Goal: Information Seeking & Learning: Check status

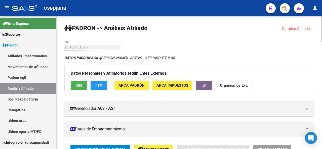
scroll to position [0, 3]
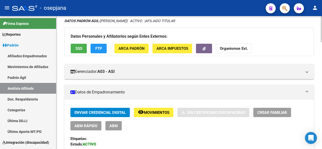
click at [322, 23] on div at bounding box center [321, 36] width 1 height 26
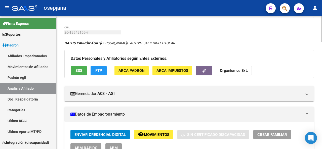
scroll to position [0, 0]
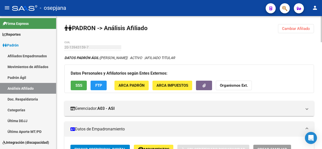
click at [322, 30] on div at bounding box center [321, 29] width 1 height 26
click at [291, 27] on span "Cambiar Afiliado" at bounding box center [296, 28] width 28 height 5
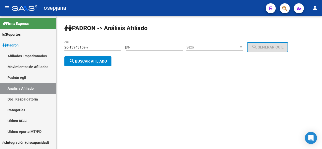
click at [95, 50] on div "20-13943159-7 CUIL" at bounding box center [92, 46] width 57 height 10
click at [94, 47] on input "20-13943159-7" at bounding box center [92, 47] width 57 height 4
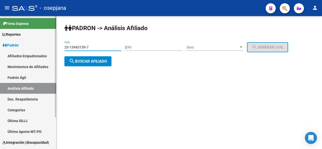
drag, startPoint x: 94, startPoint y: 47, endPoint x: 41, endPoint y: 46, distance: 52.9
click at [41, 46] on mat-sidenav-container "Firma Express Reportes Padrón Traspasos x O.S. Traspasos x Gerenciador Traspaso…" at bounding box center [161, 82] width 322 height 133
paste input "7-35582558-8"
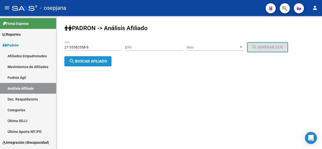
click at [85, 62] on span "search Buscar afiliado" at bounding box center [88, 61] width 38 height 5
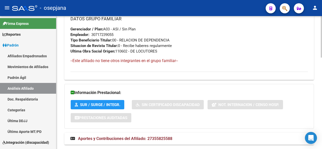
scroll to position [294, 0]
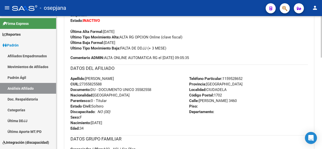
click at [322, 18] on div at bounding box center [321, 82] width 1 height 133
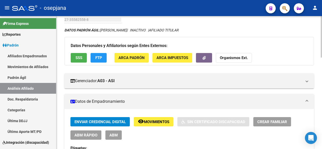
click at [322, 18] on div at bounding box center [321, 82] width 1 height 133
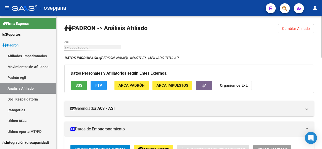
click at [322, 18] on div at bounding box center [321, 82] width 1 height 133
click at [288, 30] on span "Cambiar Afiliado" at bounding box center [296, 28] width 28 height 5
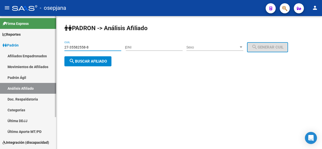
drag, startPoint x: 90, startPoint y: 49, endPoint x: 41, endPoint y: 42, distance: 48.8
click at [41, 42] on mat-sidenav-container "Firma Express Reportes Padrón Traspasos x O.S. Traspasos x Gerenciador Traspaso…" at bounding box center [161, 82] width 322 height 133
paste input "26387267-9"
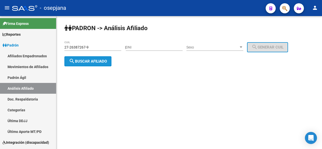
click at [88, 62] on span "search Buscar afiliado" at bounding box center [88, 61] width 38 height 5
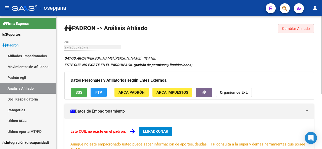
click at [295, 26] on button "Cambiar Afiliado" at bounding box center [296, 28] width 36 height 9
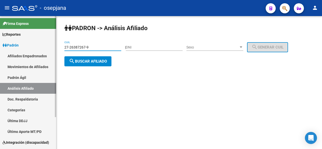
drag, startPoint x: 106, startPoint y: 46, endPoint x: 52, endPoint y: 43, distance: 53.5
click at [50, 43] on mat-sidenav-container "Firma Express Reportes Padrón Traspasos x O.S. Traspasos x Gerenciador Traspaso…" at bounding box center [161, 82] width 322 height 133
paste input "0-35368651"
type input "20-35368651-9"
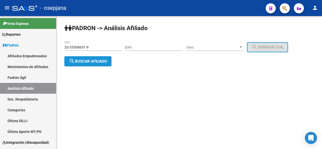
click at [75, 60] on mat-icon "search" at bounding box center [72, 61] width 6 height 6
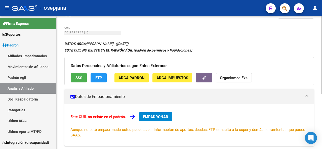
scroll to position [20, 0]
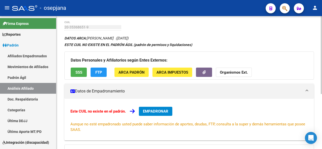
click at [322, 37] on div at bounding box center [321, 67] width 1 height 78
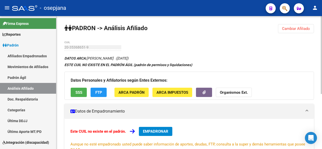
click at [322, 19] on div at bounding box center [321, 55] width 1 height 78
click at [308, 24] on button "Cambiar Afiliado" at bounding box center [296, 28] width 36 height 9
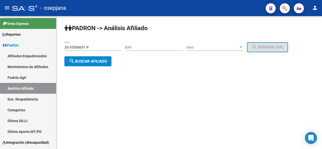
click at [101, 50] on div "20-35368651-9 CUIL" at bounding box center [92, 46] width 57 height 10
click at [97, 44] on div "20-35368651-9 CUIL" at bounding box center [92, 46] width 57 height 10
drag, startPoint x: 99, startPoint y: 50, endPoint x: 92, endPoint y: 45, distance: 8.4
click at [92, 45] on div "20-35368651-9 CUIL" at bounding box center [92, 46] width 57 height 10
drag, startPoint x: 92, startPoint y: 45, endPoint x: 58, endPoint y: 41, distance: 34.7
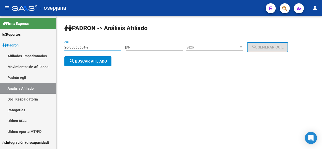
click at [58, 41] on div "PADRON -> Análisis Afiliado 20-35368651-9 CUIL | DNI Sexo Sexo search Generar C…" at bounding box center [189, 49] width 266 height 66
click at [93, 61] on span "search Buscar afiliado" at bounding box center [88, 61] width 38 height 5
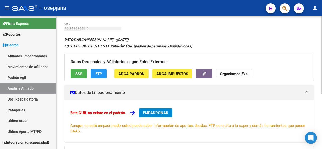
scroll to position [19, 0]
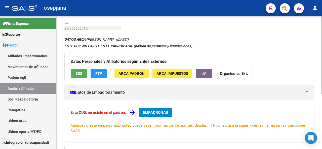
click at [322, 54] on div at bounding box center [321, 66] width 1 height 78
click at [80, 69] on button "SSS" at bounding box center [79, 73] width 16 height 9
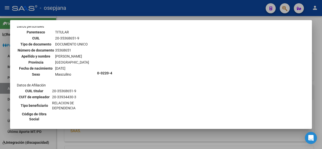
scroll to position [19, 0]
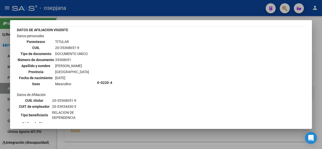
click at [322, 56] on div at bounding box center [161, 74] width 322 height 149
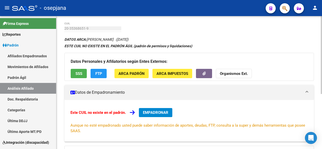
click at [160, 112] on span "EMPADRONAR" at bounding box center [155, 113] width 25 height 5
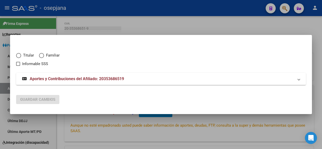
click at [21, 55] on span "Titular" at bounding box center [27, 56] width 13 height 6
click at [21, 55] on input "Titular" at bounding box center [18, 55] width 5 height 5
radio input "true"
checkbox input "true"
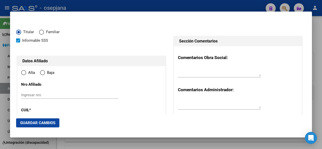
type input "20-35368651-9"
type input "35368651"
type input "[PERSON_NAME]"
type input "[DATE]"
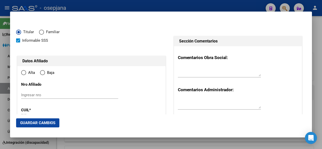
type input "CASEROS"
type input "1678"
type input "AV REPUBLICA"
type input "5221"
radio input "true"
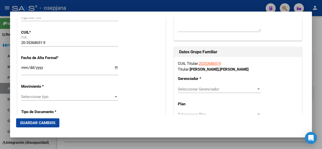
scroll to position [87, 0]
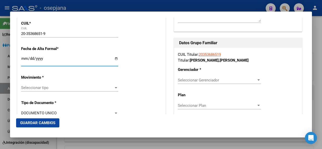
click at [22, 59] on input "Ingresar fecha" at bounding box center [69, 61] width 97 height 8
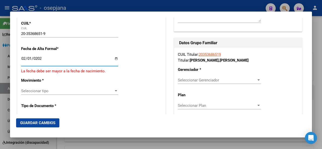
type input "[DATE]"
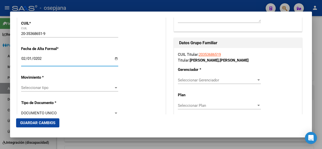
click at [59, 85] on div "Seleccionar tipo Seleccionar tipo" at bounding box center [69, 88] width 97 height 8
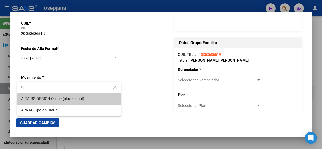
type input "rg"
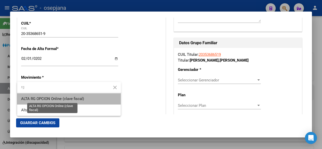
click at [68, 97] on span "ALTA RG OPCION Online (clave fiscal)" at bounding box center [52, 99] width 63 height 5
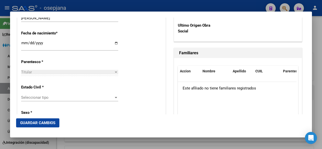
scroll to position [254, 0]
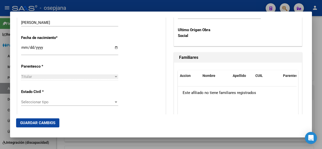
click at [91, 106] on div "Seleccionar tipo Seleccionar tipo" at bounding box center [69, 102] width 97 height 8
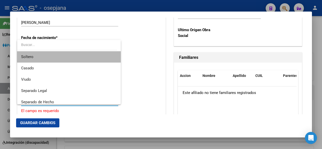
click at [78, 54] on span "Soltero" at bounding box center [69, 56] width 96 height 11
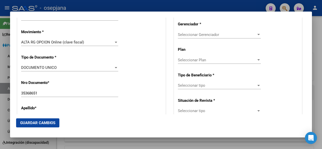
scroll to position [126, 0]
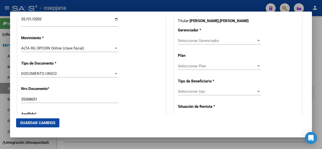
click at [211, 41] on span "Seleccionar Gerenciador" at bounding box center [217, 41] width 79 height 5
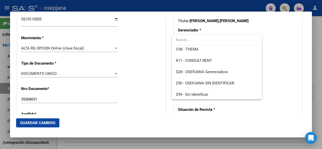
scroll to position [117, 0]
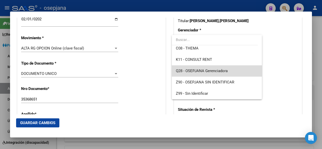
click at [247, 73] on span "Q28 - OSEPJANA Gerenciadora" at bounding box center [217, 70] width 82 height 11
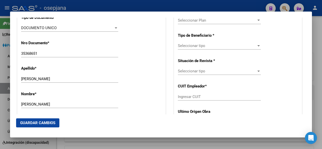
scroll to position [192, 0]
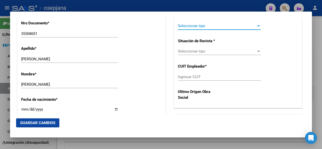
click at [220, 26] on span "Seleccionar tipo" at bounding box center [217, 26] width 79 height 5
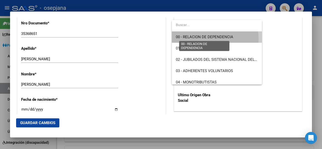
click at [213, 39] on span "00 - RELACION DE DEPENDENCIA" at bounding box center [204, 37] width 57 height 5
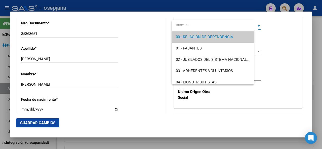
type input "20-33934430-3"
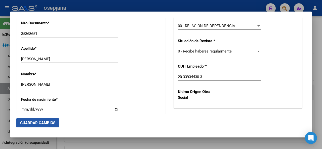
click at [36, 125] on span "Guardar Cambios" at bounding box center [37, 123] width 35 height 5
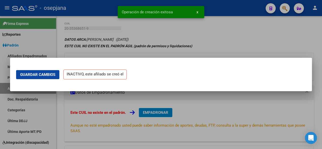
scroll to position [0, 0]
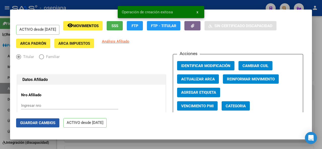
click at [28, 122] on span "Guardar Cambios" at bounding box center [37, 123] width 35 height 5
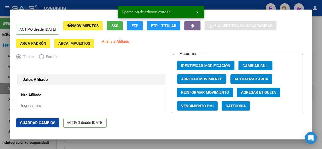
click at [322, 83] on div at bounding box center [161, 74] width 322 height 149
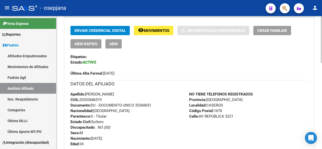
scroll to position [107, 0]
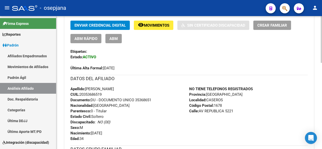
click at [321, 58] on div at bounding box center [321, 77] width 1 height 47
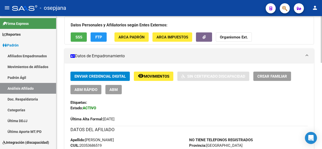
scroll to position [50, 0]
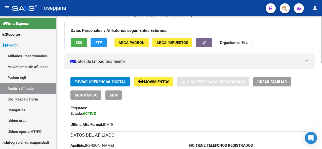
click at [322, 55] on div at bounding box center [321, 57] width 1 height 47
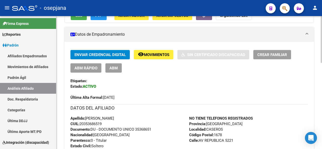
scroll to position [82, 0]
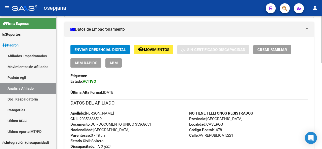
click at [322, 78] on div at bounding box center [321, 68] width 1 height 47
click at [267, 52] on button "Crear Familiar" at bounding box center [273, 49] width 38 height 9
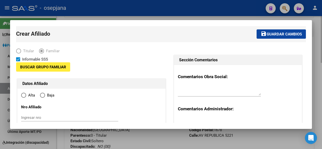
type input "20-33934430-3"
type input "CASEROS"
type input "1678"
type input "AV REPUBLICA"
type input "5221"
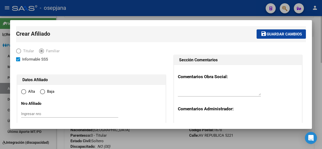
radio input "true"
type input "20-33934430-3"
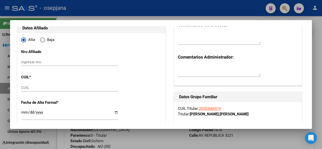
scroll to position [84, 0]
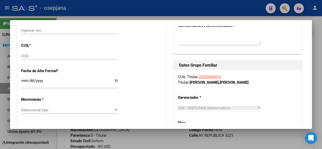
click at [54, 57] on input "CUIL" at bounding box center [69, 56] width 97 height 5
paste input "27-55039304-8"
type input "27-55039304-8"
type input "55039304"
type input "[PERSON_NAME]"
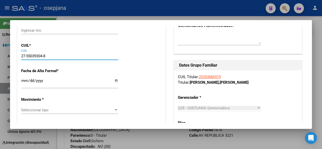
type input "[PERSON_NAME]"
type input "[DATE]"
type input "EL PALOMAR"
type input "1684"
type input "AV [PERSON_NAME]"
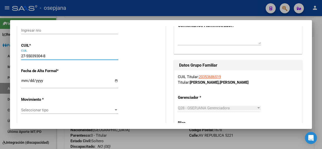
type input "1873"
type input "27-55039304-8"
click at [24, 80] on input "Ingresar fecha" at bounding box center [69, 83] width 97 height 8
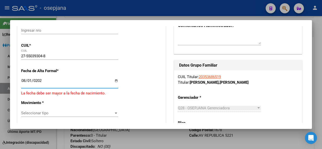
type input "[DATE]"
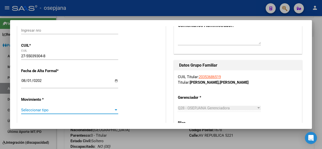
click at [56, 109] on span "Seleccionar tipo" at bounding box center [67, 110] width 93 height 5
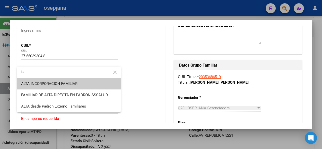
type input "fa"
click at [96, 83] on span "ALTA INCORPORACION FAMILIAR" at bounding box center [69, 83] width 96 height 11
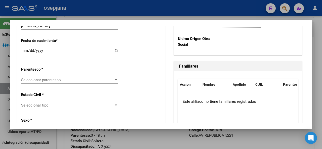
scroll to position [277, 0]
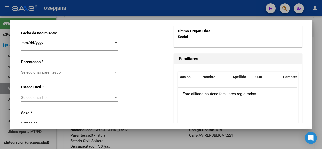
click at [62, 72] on span "Seleccionar parentesco" at bounding box center [67, 72] width 93 height 5
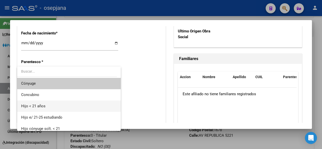
click at [48, 106] on span "Hijo < 21 años" at bounding box center [69, 106] width 96 height 11
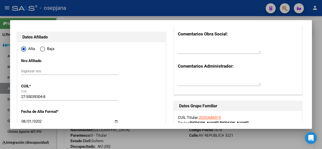
scroll to position [0, 0]
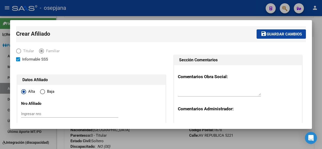
click at [277, 36] on span "Guardar cambios" at bounding box center [284, 34] width 35 height 5
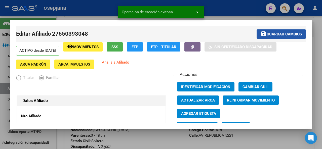
click at [277, 36] on span "Guardar cambios" at bounding box center [284, 34] width 35 height 5
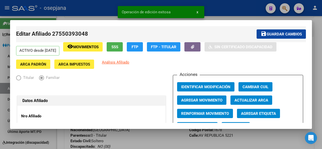
click at [322, 37] on div at bounding box center [161, 74] width 322 height 149
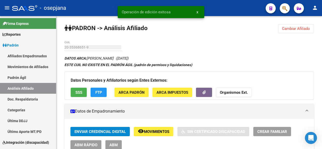
click at [322, 37] on div at bounding box center [321, 82] width 1 height 133
click at [301, 26] on span "Cambiar Afiliado" at bounding box center [296, 28] width 28 height 5
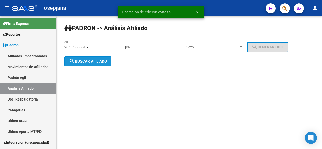
click at [86, 59] on button "search Buscar afiliado" at bounding box center [87, 61] width 47 height 10
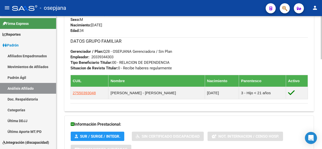
scroll to position [274, 0]
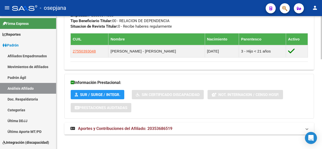
click at [322, 38] on div at bounding box center [321, 82] width 1 height 133
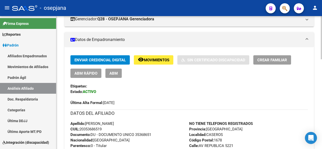
scroll to position [84, 0]
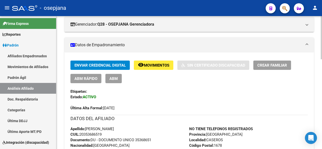
click at [322, 48] on div at bounding box center [321, 65] width 1 height 43
click at [270, 66] on span "Crear Familiar" at bounding box center [273, 65] width 30 height 5
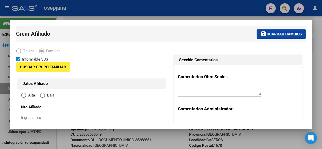
type input "20-33934430-3"
type input "CASEROS"
type input "1678"
type input "AV REPUBLICA"
type input "5221"
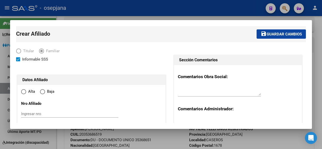
radio input "true"
type input "20-33934430-3"
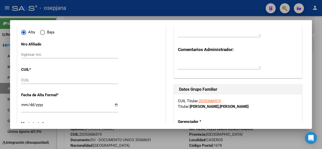
scroll to position [61, 0]
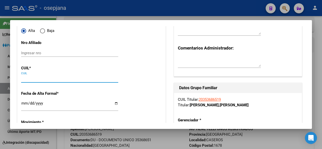
click at [35, 78] on input "CUIL" at bounding box center [69, 79] width 97 height 5
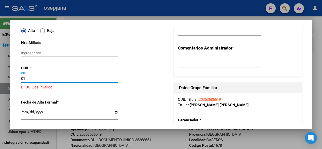
type input "0"
paste input "27-70160453-4"
type input "27-70160453-4"
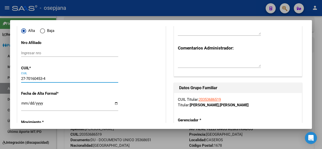
type input "70160453"
type input "[PERSON_NAME]"
type input "[DATE]"
type input "CASEROS"
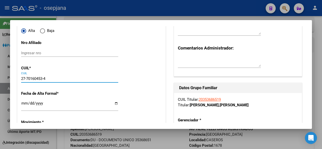
type input "REPUBLICA"
type input "27-70160453-4"
click at [24, 104] on input "Ingresar fecha" at bounding box center [69, 105] width 97 height 8
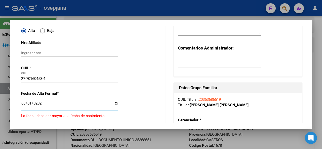
type input "[DATE]"
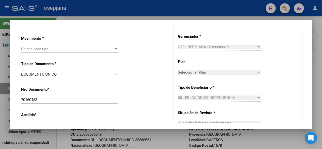
scroll to position [146, 0]
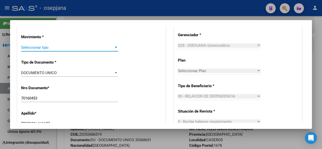
click at [87, 46] on span "Seleccionar tipo" at bounding box center [67, 47] width 93 height 5
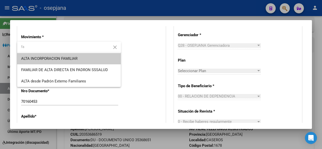
type input "fa"
click at [86, 61] on span "ALTA INCORPORACION FAMILIAR" at bounding box center [69, 58] width 96 height 11
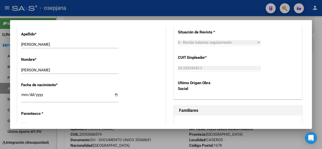
scroll to position [268, 0]
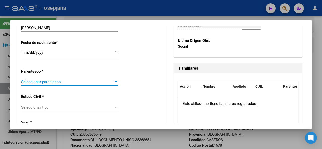
click at [71, 83] on span "Seleccionar parentesco" at bounding box center [67, 82] width 93 height 5
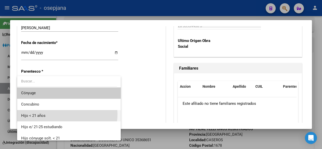
click at [58, 115] on span "Hijo < 21 años" at bounding box center [69, 115] width 96 height 11
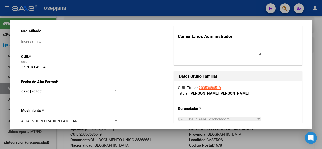
scroll to position [0, 0]
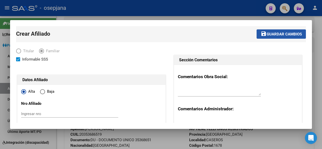
click at [278, 36] on span "Guardar cambios" at bounding box center [284, 34] width 35 height 5
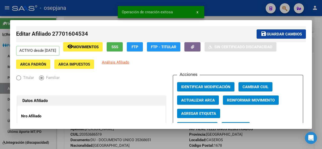
click at [278, 36] on span "Guardar cambios" at bounding box center [284, 34] width 35 height 5
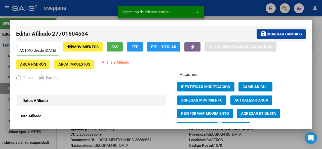
click at [322, 55] on div at bounding box center [161, 74] width 322 height 149
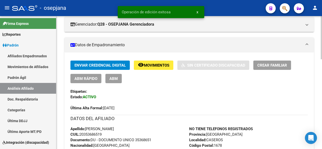
click at [322, 38] on div at bounding box center [321, 82] width 1 height 133
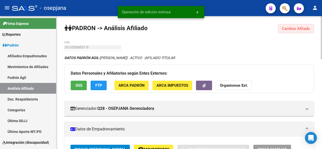
click at [291, 29] on span "Cambiar Afiliado" at bounding box center [296, 28] width 28 height 5
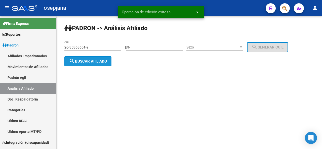
click at [87, 62] on span "search Buscar afiliado" at bounding box center [88, 61] width 38 height 5
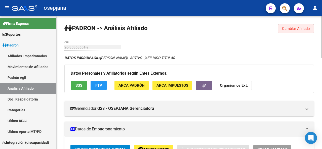
click at [300, 33] on button "Cambiar Afiliado" at bounding box center [296, 28] width 36 height 9
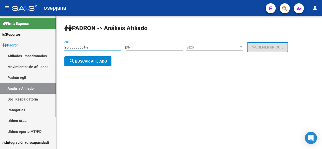
drag, startPoint x: 98, startPoint y: 49, endPoint x: 44, endPoint y: 43, distance: 54.6
click at [44, 43] on mat-sidenav-container "Firma Express Reportes Padrón Traspasos x O.S. Traspasos x Gerenciador Traspaso…" at bounding box center [161, 82] width 322 height 133
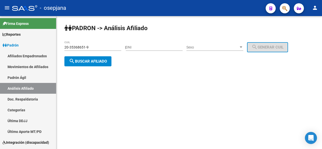
click at [70, 45] on div "20-35368651-9 CUIL" at bounding box center [92, 46] width 57 height 10
paste input "6988326-8"
click at [79, 64] on button "search Buscar afiliado" at bounding box center [87, 61] width 47 height 10
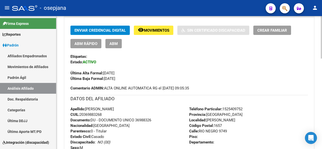
scroll to position [93, 0]
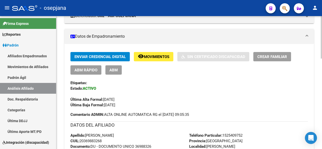
click at [322, 80] on div at bounding box center [321, 67] width 1 height 43
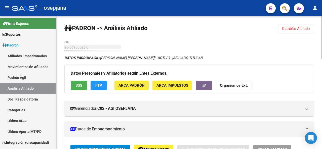
click at [322, 33] on div at bounding box center [321, 82] width 1 height 133
drag, startPoint x: 305, startPoint y: 28, endPoint x: 298, endPoint y: 28, distance: 7.6
click at [305, 28] on span "Cambiar Afiliado" at bounding box center [296, 28] width 28 height 5
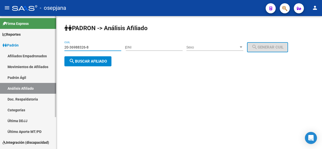
drag, startPoint x: 79, startPoint y: 48, endPoint x: 35, endPoint y: 48, distance: 44.1
click at [35, 48] on mat-sidenav-container "Firma Express Reportes Padrón Traspasos x O.S. Traspasos x Gerenciador Traspaso…" at bounding box center [161, 82] width 322 height 133
paste input "7660176-6"
click at [84, 63] on button "search Buscar afiliado" at bounding box center [87, 61] width 47 height 10
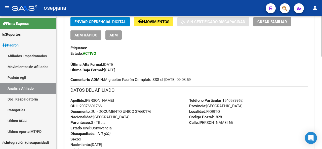
click at [322, 103] on div at bounding box center [321, 82] width 1 height 133
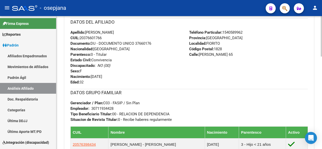
scroll to position [254, 0]
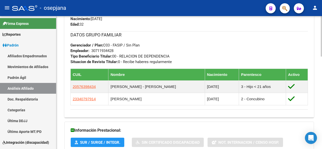
click at [322, 110] on div at bounding box center [321, 113] width 1 height 41
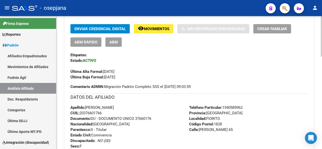
click at [322, 21] on div at bounding box center [321, 82] width 1 height 133
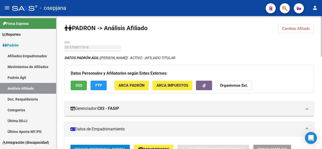
click at [322, 21] on div at bounding box center [321, 36] width 1 height 41
click at [300, 29] on span "Cambiar Afiliado" at bounding box center [296, 28] width 28 height 5
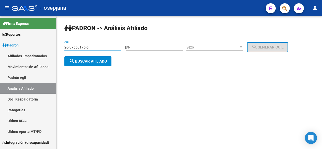
drag, startPoint x: 94, startPoint y: 47, endPoint x: 56, endPoint y: 48, distance: 37.8
click at [56, 48] on mat-sidenav-container "Firma Express Reportes Padrón Traspasos x O.S. Traspasos x Gerenciador Traspaso…" at bounding box center [161, 82] width 322 height 133
paste input "716950-7"
click at [81, 61] on span "search Buscar afiliado" at bounding box center [88, 61] width 38 height 5
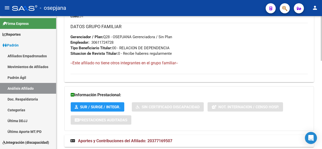
scroll to position [262, 0]
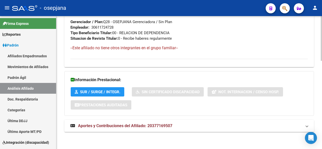
click at [322, 137] on div at bounding box center [321, 126] width 1 height 45
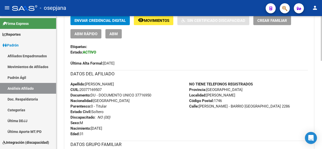
click at [322, 58] on div at bounding box center [321, 82] width 1 height 133
drag, startPoint x: 137, startPoint y: 95, endPoint x: 155, endPoint y: 96, distance: 18.2
click at [155, 96] on div "Apellido: [PERSON_NAME]: 20377169507 Documento: DU - DOCUMENTO UNICO 37716950 N…" at bounding box center [130, 109] width 119 height 55
copy span "37716950"
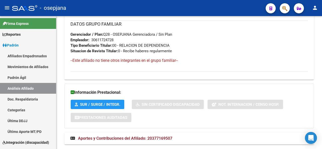
scroll to position [262, 0]
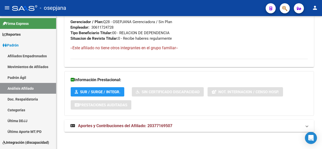
click at [322, 141] on div at bounding box center [321, 126] width 1 height 45
click at [249, 124] on mat-panel-title "Aportes y Contribuciones del Afiliado: 20377169507" at bounding box center [187, 126] width 232 height 6
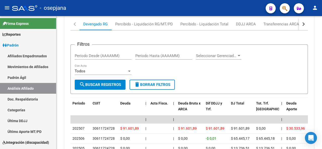
scroll to position [414, 0]
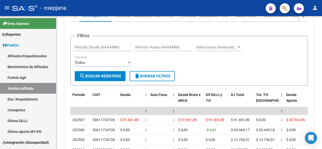
click at [322, 149] on html "menu - osepjana person Firma Express Reportes Padrón Traspasos x O.S. Traspasos…" at bounding box center [161, 74] width 322 height 149
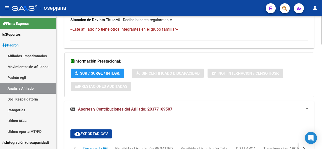
click at [322, 28] on div at bounding box center [321, 82] width 1 height 133
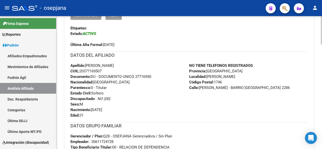
click at [322, 25] on div at bounding box center [321, 82] width 1 height 133
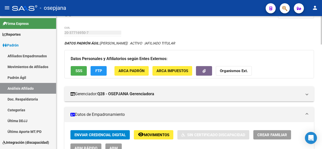
click at [322, 25] on div at bounding box center [321, 33] width 1 height 28
click at [322, 19] on div at bounding box center [321, 33] width 1 height 28
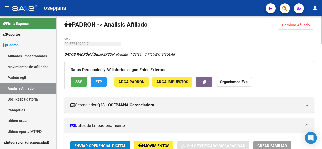
click at [322, 18] on div at bounding box center [321, 31] width 1 height 28
click at [304, 27] on span "Cambiar Afiliado" at bounding box center [296, 25] width 28 height 5
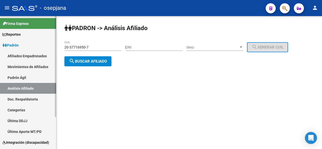
scroll to position [0, 0]
drag, startPoint x: 94, startPoint y: 47, endPoint x: 13, endPoint y: 47, distance: 80.8
click at [13, 47] on mat-sidenav-container "Firma Express Reportes Padrón Traspasos x O.S. Traspasos x Gerenciador Traspaso…" at bounding box center [161, 82] width 322 height 133
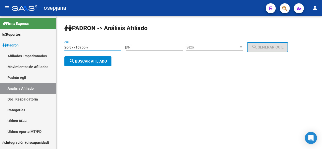
paste input "8044121-8"
click at [89, 61] on span "search Buscar afiliado" at bounding box center [88, 61] width 38 height 5
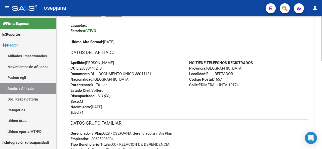
scroll to position [159, 0]
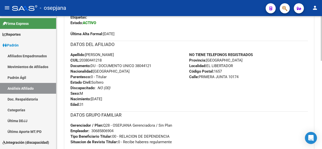
click at [319, 122] on div "PADRON -> Análisis Afiliado Cambiar Afiliado 20-38044121-8 CUIL DATOS PADRÓN ÁG…" at bounding box center [189, 55] width 267 height 396
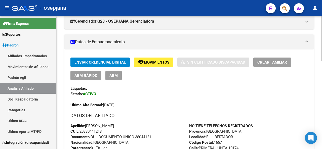
scroll to position [72, 0]
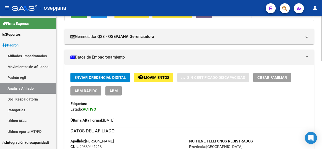
click at [322, 68] on div at bounding box center [321, 62] width 1 height 45
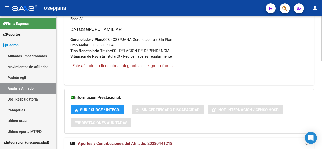
scroll to position [262, 0]
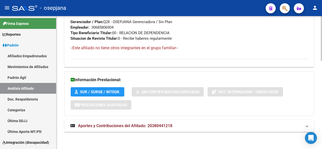
click at [264, 126] on mat-panel-title "Aportes y Contribuciones del Afiliado: 20380441218" at bounding box center [187, 126] width 232 height 6
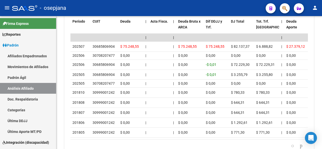
scroll to position [489, 0]
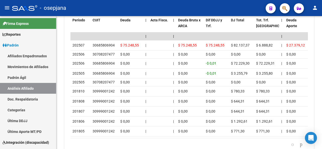
click at [313, 149] on html "menu - osepjana person Firma Express Reportes Padrón Traspasos x O.S. Traspasos…" at bounding box center [161, 74] width 322 height 149
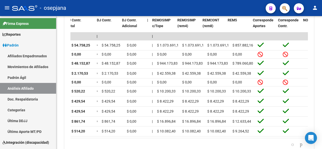
scroll to position [0, 628]
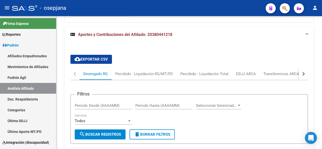
click at [322, 18] on div at bounding box center [321, 82] width 1 height 133
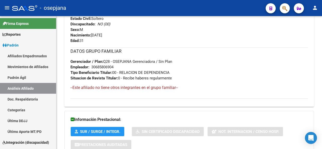
click at [322, 18] on div at bounding box center [321, 82] width 1 height 133
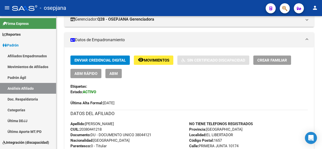
click at [322, 18] on div at bounding box center [321, 82] width 1 height 133
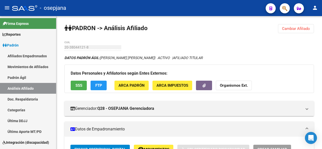
click at [322, 18] on div at bounding box center [321, 29] width 1 height 27
click at [303, 29] on span "Cambiar Afiliado" at bounding box center [296, 28] width 28 height 5
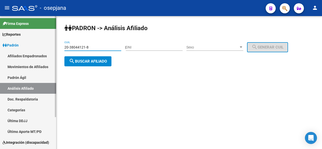
drag, startPoint x: 96, startPoint y: 46, endPoint x: 32, endPoint y: 49, distance: 64.0
click at [32, 49] on mat-sidenav-container "Firma Express Reportes Padrón Traspasos x O.S. Traspasos x Gerenciador Traspaso…" at bounding box center [161, 82] width 322 height 133
paste input "143261-1"
type input "20-38143261-1"
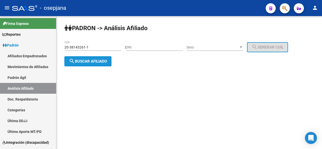
click at [90, 63] on span "search Buscar afiliado" at bounding box center [88, 61] width 38 height 5
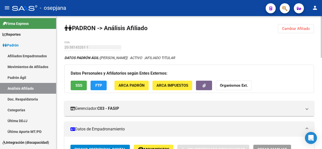
click at [322, 38] on div at bounding box center [321, 37] width 1 height 42
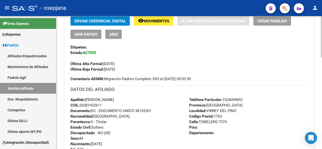
click at [322, 79] on div at bounding box center [321, 77] width 1 height 42
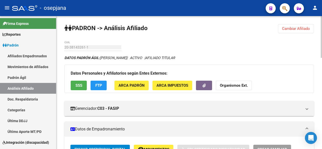
click at [322, 15] on div "menu - osepjana person Firma Express Reportes Padrón Traspasos x O.S. Traspasos…" at bounding box center [161, 74] width 322 height 149
click at [322, 35] on div at bounding box center [321, 37] width 1 height 42
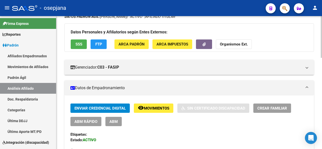
scroll to position [57, 0]
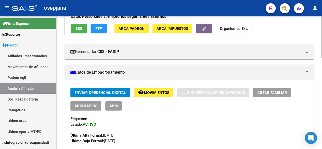
click at [322, 55] on div at bounding box center [321, 55] width 1 height 42
click at [79, 34] on div "Datos Personales y Afiliatorios según Entes Externos: SSS FTP ARCA Padrón ARCA …" at bounding box center [189, 22] width 250 height 28
click at [81, 31] on button "SSS" at bounding box center [79, 28] width 16 height 9
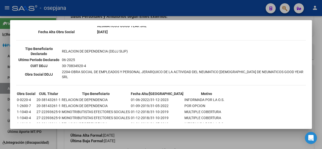
scroll to position [159, 0]
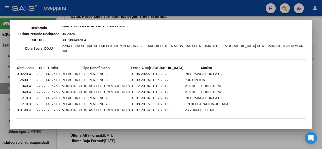
click at [322, 87] on div at bounding box center [161, 74] width 322 height 149
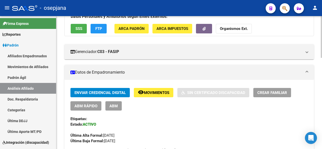
scroll to position [292, 0]
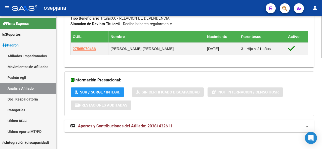
click at [322, 114] on div at bounding box center [321, 128] width 1 height 42
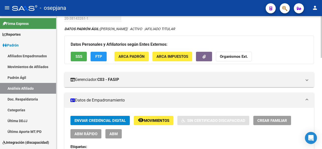
scroll to position [0, 0]
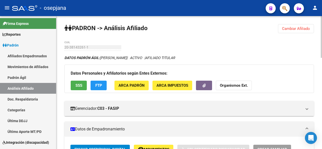
click at [322, 2] on div "menu - osepjana person Firma Express Reportes Padrón Traspasos x O.S. Traspasos…" at bounding box center [161, 74] width 322 height 149
click at [96, 82] on button "FTP" at bounding box center [99, 85] width 16 height 9
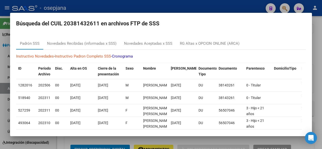
click at [322, 46] on div at bounding box center [161, 74] width 322 height 149
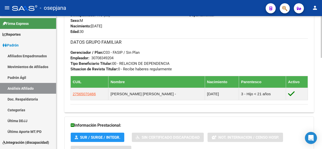
scroll to position [292, 0]
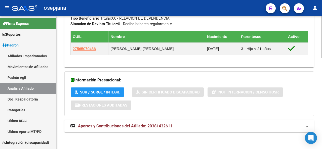
click at [321, 132] on div at bounding box center [321, 128] width 1 height 42
click at [211, 130] on mat-expansion-panel-header "Aportes y Contribuciones del Afiliado: 20381432611" at bounding box center [189, 126] width 250 height 12
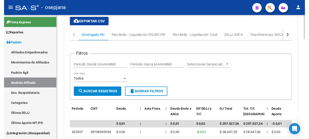
scroll to position [418, 0]
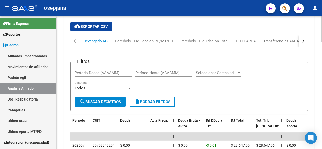
click at [322, 130] on div at bounding box center [321, 82] width 1 height 133
click at [322, 33] on div at bounding box center [321, 82] width 1 height 133
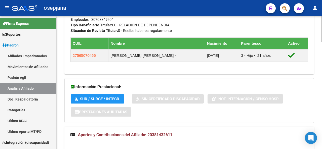
click at [322, 26] on div at bounding box center [321, 82] width 1 height 133
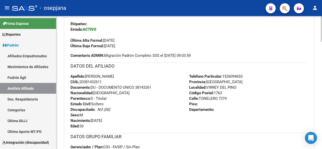
scroll to position [19, 0]
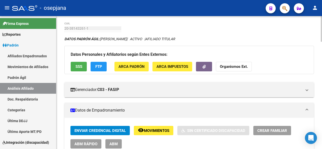
click at [322, 17] on div at bounding box center [321, 82] width 1 height 133
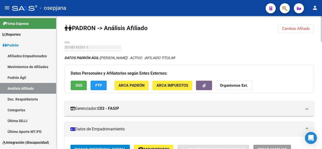
click at [291, 31] on button "Cambiar Afiliado" at bounding box center [296, 28] width 36 height 9
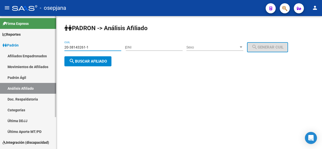
drag, startPoint x: 104, startPoint y: 48, endPoint x: 22, endPoint y: 54, distance: 82.5
click at [15, 49] on mat-sidenav-container "Firma Express Reportes Padrón Traspasos x O.S. Traspasos x Gerenciador Traspaso…" at bounding box center [161, 82] width 322 height 133
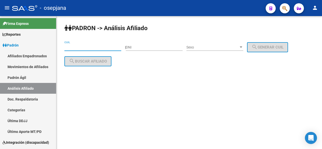
paste input "20-38257829-6"
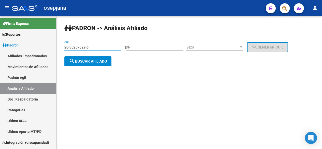
click at [88, 58] on button "search Buscar afiliado" at bounding box center [87, 61] width 47 height 10
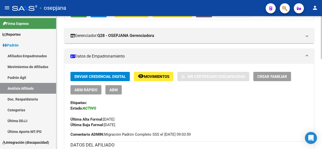
scroll to position [108, 0]
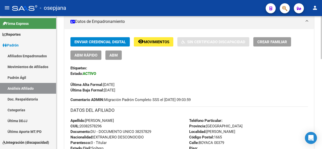
click at [322, 72] on div at bounding box center [321, 72] width 1 height 43
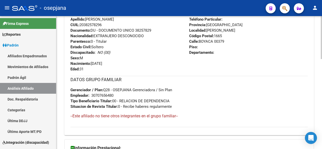
scroll to position [231, 0]
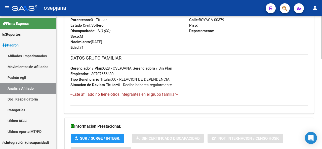
click at [322, 108] on div at bounding box center [321, 112] width 1 height 43
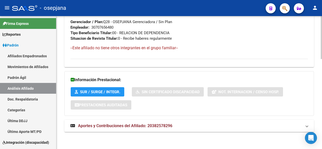
click at [322, 127] on div at bounding box center [321, 127] width 1 height 43
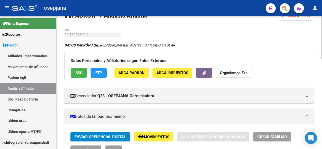
scroll to position [12, 0]
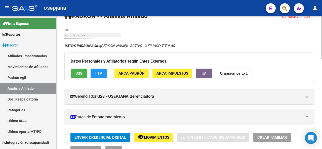
click at [321, 41] on div at bounding box center [321, 41] width 1 height 43
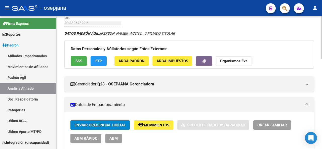
scroll to position [21, 0]
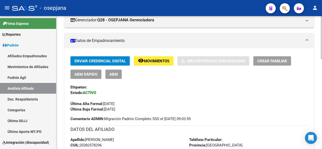
scroll to position [56, 0]
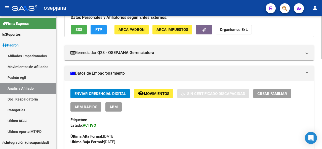
click at [322, 44] on div at bounding box center [321, 55] width 1 height 43
click at [81, 34] on div "Datos Personales y Afiliatorios según Entes Externos: SSS FTP ARCA Padrón ARCA …" at bounding box center [189, 23] width 250 height 28
click at [78, 29] on span "SSS" at bounding box center [79, 30] width 7 height 5
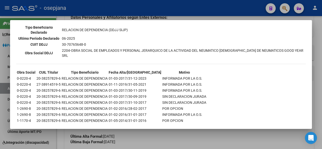
scroll to position [178, 0]
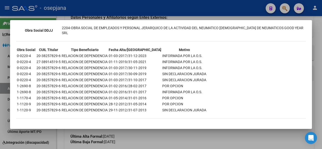
click at [313, 95] on div at bounding box center [161, 74] width 322 height 149
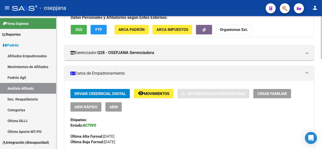
click at [322, 89] on div at bounding box center [321, 82] width 1 height 133
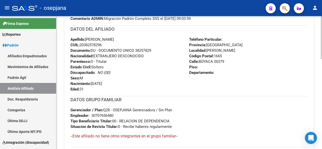
scroll to position [56, 0]
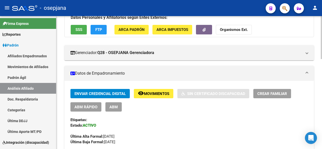
click at [322, 37] on div at bounding box center [321, 82] width 1 height 133
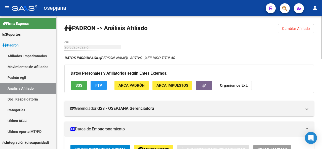
click at [322, 27] on div at bounding box center [321, 82] width 1 height 133
click at [303, 29] on span "Cambiar Afiliado" at bounding box center [296, 28] width 28 height 5
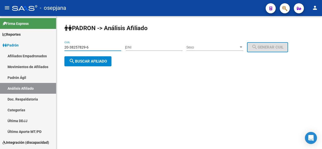
drag, startPoint x: 95, startPoint y: 48, endPoint x: 62, endPoint y: 47, distance: 32.5
click at [62, 48] on div "PADRON -> Análisis Afiliado 20-38257829-6 CUIL | DNI Sexo Sexo search Generar C…" at bounding box center [189, 49] width 266 height 66
paste input "697473-0"
click at [76, 59] on span "search Buscar afiliado" at bounding box center [88, 61] width 38 height 5
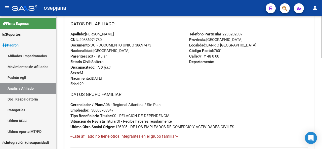
scroll to position [159, 0]
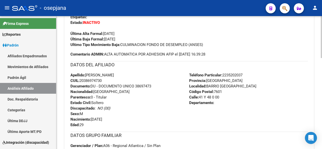
click at [322, 76] on div at bounding box center [321, 87] width 1 height 42
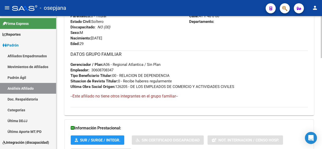
scroll to position [289, 0]
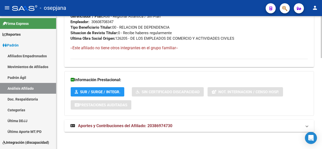
click at [322, 142] on div at bounding box center [321, 128] width 1 height 42
click at [270, 130] on mat-expansion-panel-header "Aportes y Contribuciones del Afiliado: 20386974730" at bounding box center [189, 126] width 250 height 12
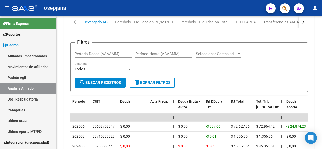
scroll to position [425, 0]
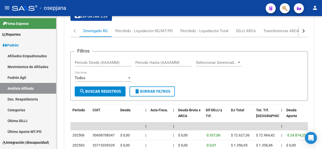
click at [322, 134] on div at bounding box center [321, 82] width 1 height 133
click at [304, 29] on div "button" at bounding box center [303, 31] width 4 height 4
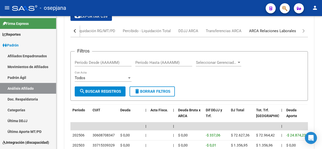
click at [284, 32] on div "ARCA Relaciones Laborales" at bounding box center [272, 31] width 47 height 6
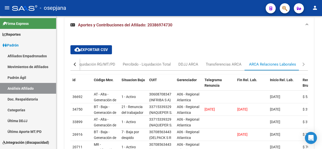
scroll to position [438, 0]
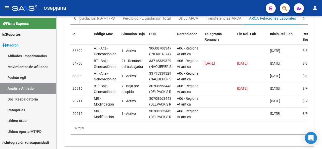
click at [322, 123] on div at bounding box center [321, 131] width 1 height 30
click at [76, 21] on button "button" at bounding box center [75, 18] width 9 height 12
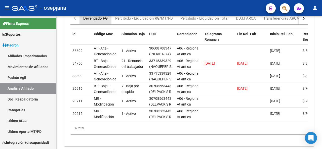
click at [95, 19] on div "Devengado RG" at bounding box center [95, 19] width 24 height 6
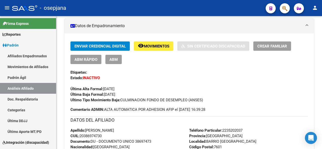
scroll to position [0, 0]
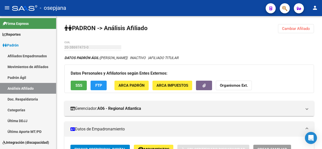
click at [321, 64] on div at bounding box center [321, 82] width 1 height 133
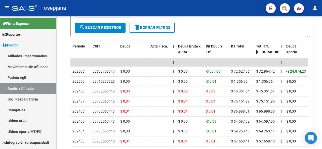
scroll to position [528, 0]
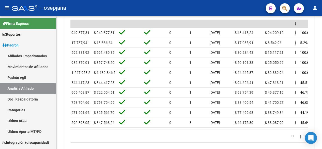
scroll to position [0, 830]
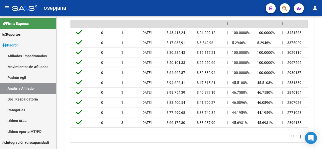
drag, startPoint x: 290, startPoint y: 134, endPoint x: 220, endPoint y: 131, distance: 70.6
click at [220, 131] on div "Período CUIT Deuda | Acta Fisca. | Deuda Bruta x ARCA Dif DDJJ y Trf. DJ Total …" at bounding box center [190, 72] width 238 height 140
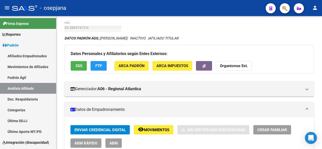
scroll to position [0, 0]
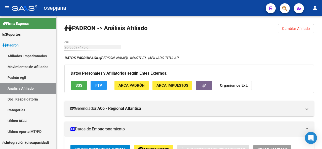
click at [84, 87] on button "SSS" at bounding box center [79, 85] width 16 height 9
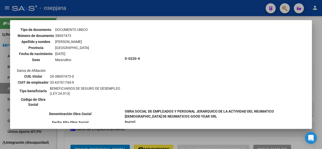
scroll to position [29, 0]
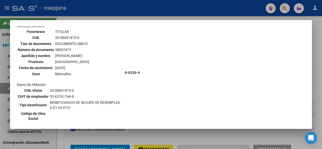
click at [322, 50] on div at bounding box center [161, 74] width 322 height 149
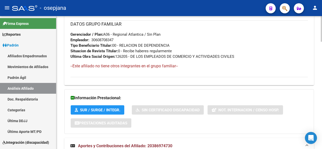
scroll to position [269, 0]
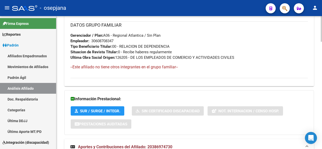
click at [321, 81] on div at bounding box center [321, 82] width 1 height 26
click at [322, 25] on div at bounding box center [321, 82] width 1 height 133
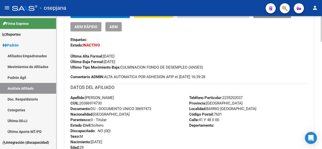
click at [322, 26] on div at bounding box center [321, 82] width 1 height 133
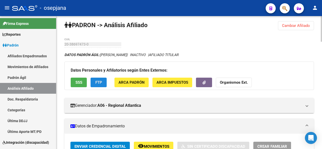
click at [94, 85] on button "FTP" at bounding box center [99, 82] width 16 height 9
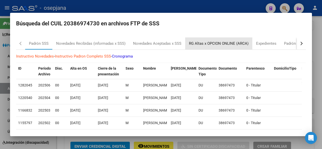
click at [226, 45] on div "RG Altas x OPCION ONLINE (ARCA)" at bounding box center [219, 44] width 60 height 6
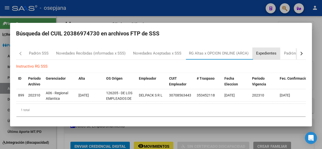
click at [265, 51] on div "Expedientes" at bounding box center [266, 54] width 20 height 6
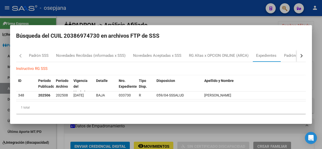
click at [300, 58] on button "button" at bounding box center [301, 56] width 9 height 12
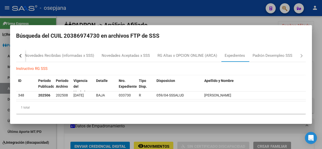
click at [22, 55] on button "button" at bounding box center [20, 56] width 9 height 12
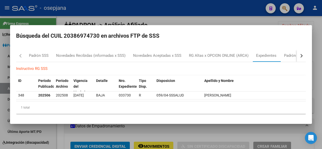
click at [174, 13] on div at bounding box center [161, 74] width 322 height 149
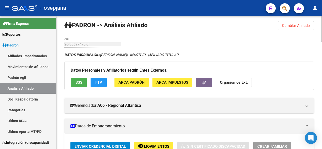
click at [296, 26] on span "Cambiar Afiliado" at bounding box center [296, 25] width 28 height 5
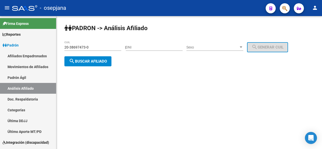
scroll to position [0, 0]
drag, startPoint x: 94, startPoint y: 48, endPoint x: 63, endPoint y: 48, distance: 30.2
click at [63, 48] on div "PADRON -> Análisis Afiliado 20-38697473-0 CUIL | DNI Sexo Sexo search Generar C…" at bounding box center [189, 49] width 266 height 66
paste input "2-03893964-8"
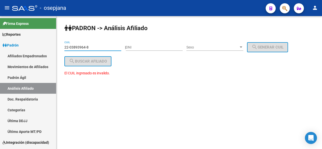
type input "22-03893964-8"
click at [150, 66] on div "PADRON -> Análisis Afiliado 22-03893964-8 CUIL | DNI Sexo Sexo search Generar C…" at bounding box center [189, 55] width 266 height 78
drag, startPoint x: 94, startPoint y: 47, endPoint x: 26, endPoint y: 51, distance: 68.4
click at [26, 51] on mat-sidenav-container "Firma Express Reportes Padrón Traspasos x O.S. Traspasos x Gerenciador Traspaso…" at bounding box center [161, 82] width 322 height 133
paste input "20-38939648-7"
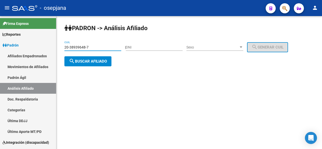
type input "20-38939648-7"
click at [82, 59] on span "search Buscar afiliado" at bounding box center [88, 61] width 38 height 5
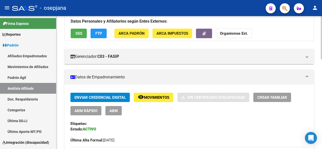
click at [322, 55] on div at bounding box center [321, 54] width 1 height 43
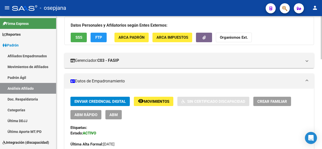
click at [322, 40] on div at bounding box center [321, 53] width 1 height 43
click at [322, 39] on div at bounding box center [321, 53] width 1 height 43
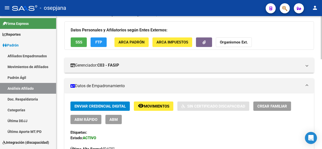
click at [322, 26] on div at bounding box center [321, 82] width 1 height 133
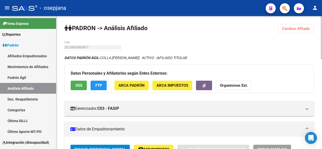
click at [322, 19] on div at bounding box center [321, 37] width 1 height 43
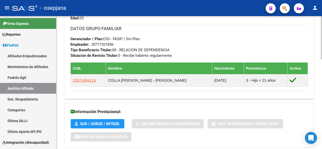
scroll to position [277, 0]
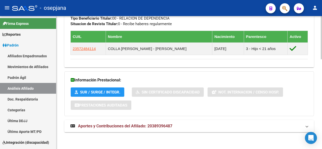
click at [322, 127] on div at bounding box center [321, 127] width 1 height 43
click at [277, 124] on mat-panel-title "Aportes y Contribuciones del Afiliado: 20389396487" at bounding box center [187, 127] width 232 height 6
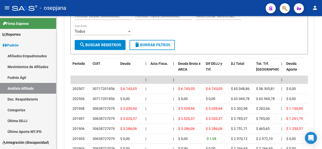
scroll to position [482, 0]
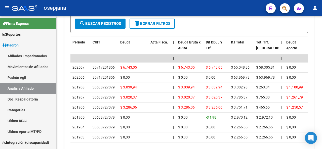
click at [322, 149] on html "menu - osepjana person Firma Express Reportes Padrón Traspasos x O.S. Traspasos…" at bounding box center [161, 74] width 322 height 149
click at [322, 24] on div at bounding box center [321, 82] width 1 height 133
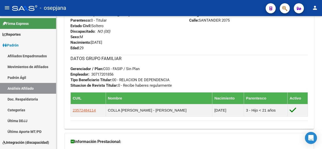
click at [322, 18] on div at bounding box center [321, 82] width 1 height 133
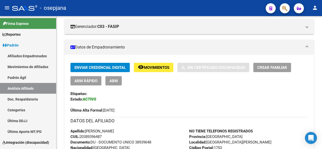
click at [322, 18] on div at bounding box center [321, 82] width 1 height 133
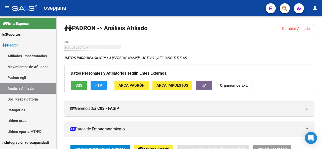
click at [322, 18] on div at bounding box center [321, 82] width 1 height 133
click at [294, 26] on span "Cambiar Afiliado" at bounding box center [296, 28] width 28 height 5
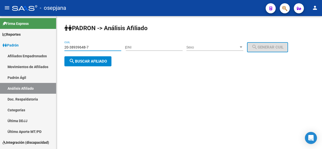
drag, startPoint x: 93, startPoint y: 47, endPoint x: 64, endPoint y: 47, distance: 29.2
click at [64, 47] on div "PADRON -> Análisis Afiliado 20-38939648-7 CUIL | DNI Sexo Sexo search Generar C…" at bounding box center [189, 49] width 266 height 66
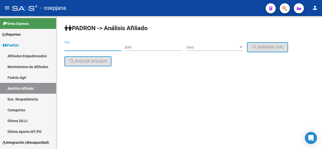
paste input "20-39344459-3"
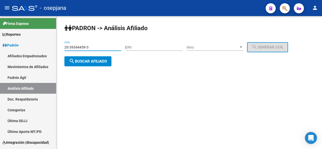
type input "20-39344459-3"
click at [89, 64] on button "search Buscar afiliado" at bounding box center [87, 61] width 47 height 10
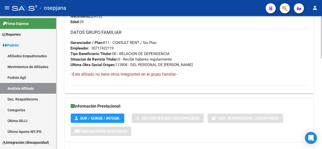
scroll to position [283, 0]
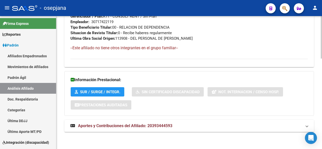
click at [322, 124] on div at bounding box center [321, 128] width 1 height 43
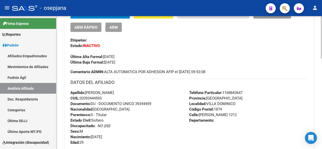
click at [322, 74] on div at bounding box center [321, 80] width 1 height 43
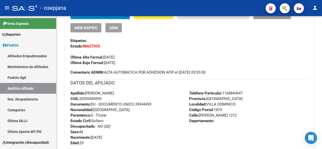
click at [322, 25] on div at bounding box center [321, 82] width 1 height 133
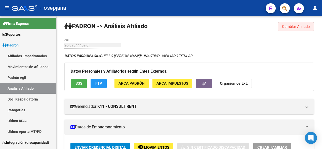
click at [300, 29] on button "Cambiar Afiliado" at bounding box center [296, 26] width 36 height 9
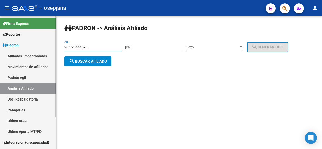
drag, startPoint x: 95, startPoint y: 49, endPoint x: 55, endPoint y: 44, distance: 40.1
click at [55, 44] on mat-sidenav-container "Firma Express Reportes Padrón Traspasos x O.S. Traspasos x Gerenciador Traspaso…" at bounding box center [161, 82] width 322 height 133
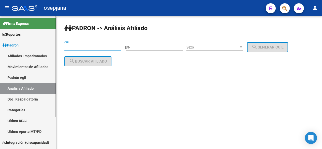
paste input "20-39507607-9"
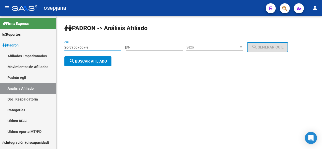
type input "20-39507607-9"
click at [85, 60] on span "search Buscar afiliado" at bounding box center [88, 61] width 38 height 5
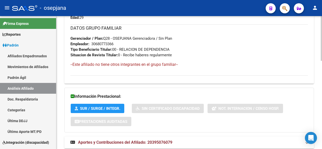
scroll to position [262, 0]
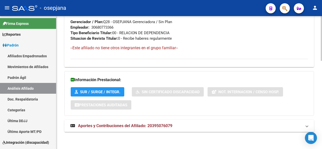
click at [322, 125] on div at bounding box center [321, 126] width 1 height 45
click at [260, 127] on mat-panel-title "Aportes y Contribuciones del Afiliado: 20395076079" at bounding box center [187, 126] width 232 height 6
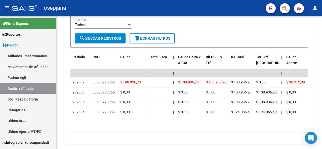
scroll to position [468, 0]
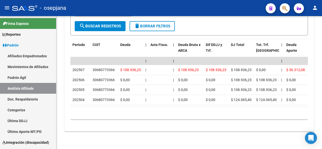
click at [321, 149] on html "menu - osepjana person Firma Express Reportes Padrón Traspasos x O.S. Traspasos…" at bounding box center [161, 74] width 322 height 149
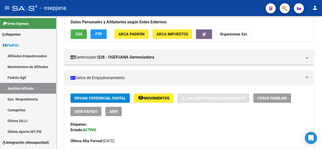
scroll to position [0, 0]
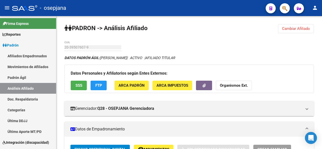
click at [322, 16] on div at bounding box center [321, 30] width 1 height 29
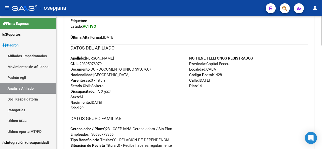
scroll to position [193, 0]
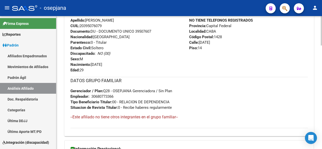
click at [322, 76] on div at bounding box center [321, 73] width 1 height 29
drag, startPoint x: 137, startPoint y: 31, endPoint x: 153, endPoint y: 31, distance: 16.1
click at [155, 31] on div "Apellido: [PERSON_NAME]: 20395076079 Documento: DU - DOCUMENTO UNICO 39507607 N…" at bounding box center [130, 45] width 119 height 55
copy span "39507607"
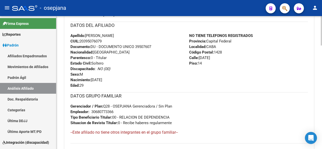
scroll to position [176, 0]
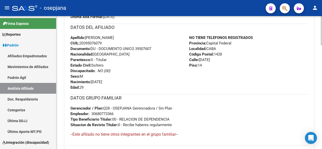
drag, startPoint x: 136, startPoint y: 17, endPoint x: 88, endPoint y: 37, distance: 52.0
click at [88, 37] on div "Apellido: [PERSON_NAME]: 20395076079 Documento: DU - DOCUMENTO UNICO 39507607 N…" at bounding box center [130, 62] width 119 height 55
copy span "[PERSON_NAME]"
click at [322, 23] on div at bounding box center [321, 82] width 1 height 133
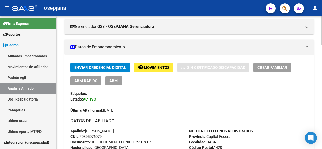
scroll to position [105, 0]
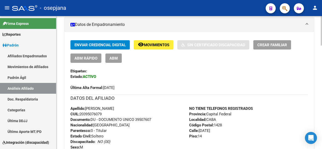
click at [322, 53] on div at bounding box center [321, 54] width 1 height 29
drag, startPoint x: 234, startPoint y: 131, endPoint x: 200, endPoint y: 128, distance: 34.1
click at [200, 129] on span "Calle: [DATE]" at bounding box center [199, 131] width 21 height 5
copy span "[DATE]"
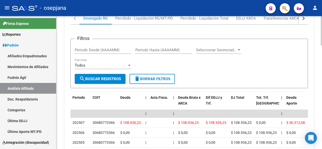
scroll to position [468, 0]
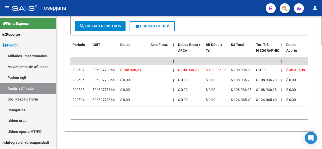
click at [318, 149] on html "menu - osepjana person Firma Express Reportes Padrón Traspasos x O.S. Traspasos…" at bounding box center [161, 74] width 322 height 149
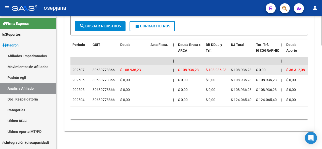
drag, startPoint x: 93, startPoint y: 65, endPoint x: 114, endPoint y: 70, distance: 21.0
click at [115, 70] on datatable-body-cell "30680773366" at bounding box center [105, 70] width 28 height 10
copy div "30680773366"
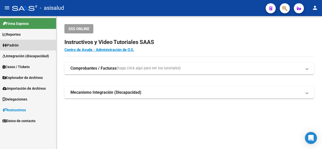
click at [23, 45] on link "Padrón" at bounding box center [28, 45] width 56 height 11
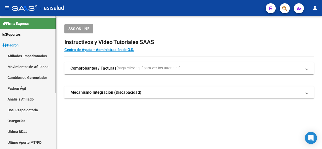
click at [16, 87] on link "Padrón Ágil" at bounding box center [28, 88] width 56 height 11
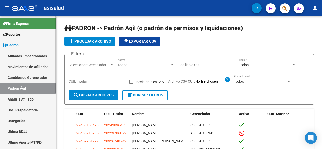
click at [10, 97] on link "Análisis Afiliado" at bounding box center [28, 99] width 56 height 11
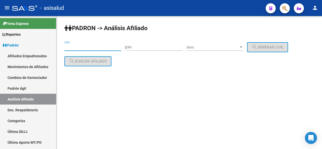
click at [94, 48] on input "CUIL" at bounding box center [92, 47] width 57 height 4
paste input "27-35994149-3"
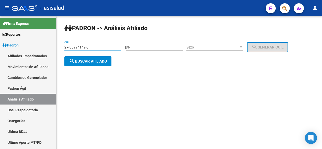
type input "27-35994149-3"
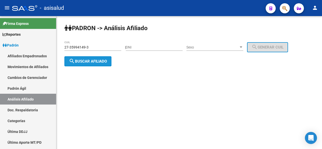
click at [89, 61] on span "search Buscar afiliado" at bounding box center [88, 61] width 38 height 5
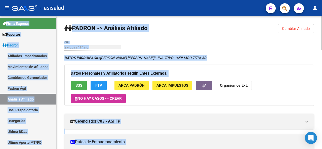
drag, startPoint x: 322, startPoint y: 6, endPoint x: 322, endPoint y: 37, distance: 30.5
click at [322, 37] on div "menu - asisalud person Firma Express Reportes Padrón Traspasos x O.S. Traspasos…" at bounding box center [161, 74] width 322 height 149
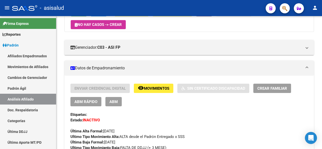
scroll to position [85, 0]
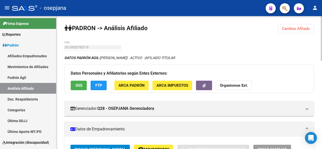
click at [294, 28] on span "Cambiar Afiliado" at bounding box center [296, 28] width 28 height 5
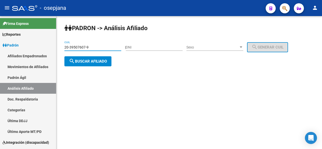
drag, startPoint x: 96, startPoint y: 48, endPoint x: 58, endPoint y: 54, distance: 38.4
click at [58, 54] on div "PADRON -> Análisis Afiliado 20-39507607-9 CUIL | DNI Sexo Sexo search Generar C…" at bounding box center [189, 49] width 266 height 66
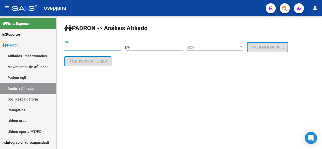
paste input "20-39511899-5"
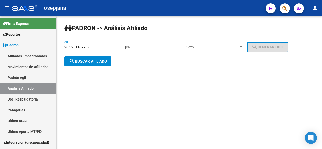
type input "20-39511899-5"
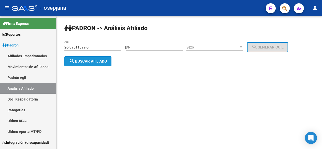
click at [79, 57] on button "search Buscar afiliado" at bounding box center [87, 61] width 47 height 10
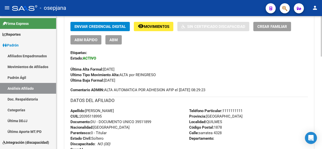
scroll to position [79, 0]
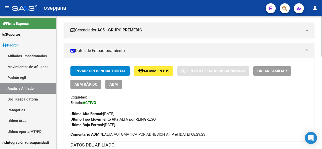
click at [322, 61] on div at bounding box center [321, 60] width 1 height 41
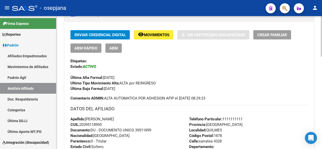
click at [322, 72] on div at bounding box center [321, 71] width 1 height 41
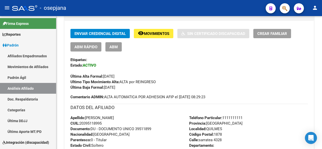
drag, startPoint x: 137, startPoint y: 128, endPoint x: 153, endPoint y: 129, distance: 15.7
click at [151, 129] on span "Documento: DU - DOCUMENTO UNICO 39511899" at bounding box center [111, 129] width 81 height 5
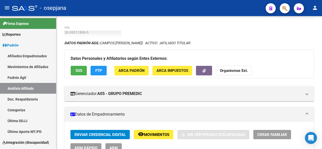
scroll to position [0, 0]
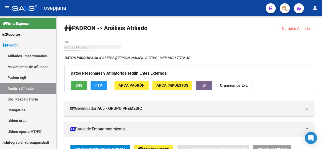
click at [322, 29] on div at bounding box center [321, 36] width 1 height 41
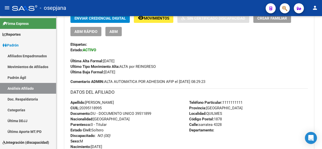
scroll to position [135, 0]
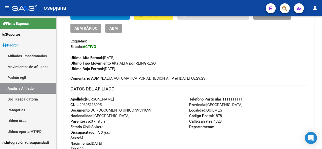
click at [321, 70] on div at bounding box center [321, 77] width 1 height 41
drag, startPoint x: 124, startPoint y: 99, endPoint x: 86, endPoint y: 101, distance: 38.1
click at [86, 101] on span "Apellido: GONZALO FRANCISCO CAMPOS" at bounding box center [93, 99] width 44 height 5
copy span "GONZALO FRANCISCO"
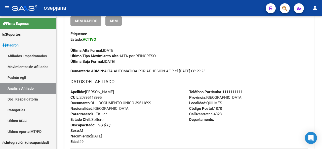
scroll to position [195, 0]
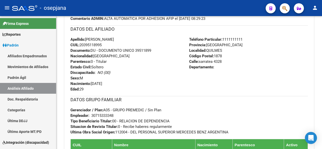
click at [321, 94] on div "PADRON -> Análisis Afiliado Cambiar Afiliado 20-39511899-5 CUIL DATOS PADRÓN ÁG…" at bounding box center [189, 39] width 267 height 437
click at [321, 94] on div "PADRON -> Análisis Afiliado Cambiar Afiliado 20-39511899-5 CUIL DATOS PADRÓN ÁG…" at bounding box center [189, 39] width 266 height 437
drag, startPoint x: 213, startPoint y: 62, endPoint x: 200, endPoint y: 63, distance: 13.1
click at [200, 63] on span "Calle: sarratea 4328" at bounding box center [205, 61] width 32 height 5
copy span "sarratea"
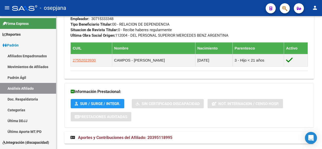
scroll to position [303, 0]
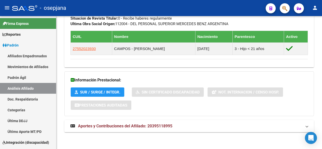
click at [314, 134] on body "menu - osepjana person Firma Express Reportes Padrón Traspasos x O.S. Traspasos…" at bounding box center [161, 74] width 322 height 149
click at [307, 126] on span at bounding box center [307, 127] width 2 height 6
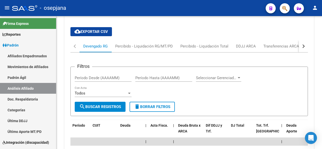
scroll to position [413, 0]
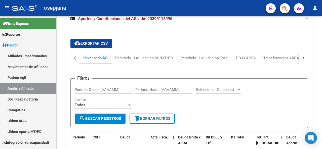
click at [321, 146] on div at bounding box center [321, 82] width 1 height 133
click at [304, 57] on div "button" at bounding box center [303, 58] width 4 height 4
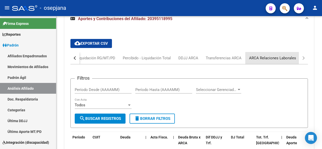
click at [282, 56] on div "ARCA Relaciones Laborales" at bounding box center [272, 58] width 47 height 6
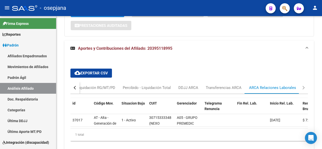
scroll to position [408, 0]
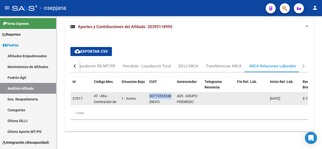
drag, startPoint x: 150, startPoint y: 92, endPoint x: 171, endPoint y: 94, distance: 21.5
click at [171, 94] on div "30715333348" at bounding box center [160, 96] width 22 height 6
copy div "30715333348"
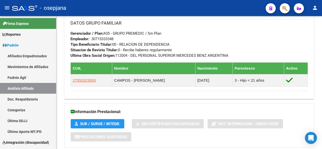
scroll to position [256, 0]
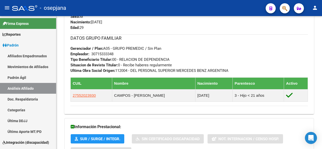
click at [322, 88] on div at bounding box center [321, 96] width 1 height 33
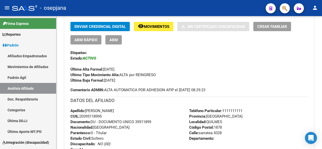
scroll to position [0, 0]
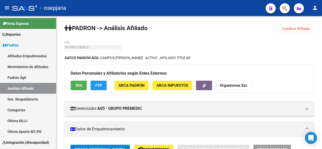
click at [322, 21] on div at bounding box center [321, 82] width 1 height 133
click at [296, 28] on span "Cambiar Afiliado" at bounding box center [296, 28] width 28 height 5
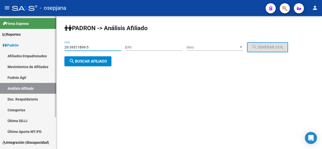
drag, startPoint x: 96, startPoint y: 47, endPoint x: 47, endPoint y: 48, distance: 48.8
click at [47, 48] on mat-sidenav-container "Firma Express Reportes Padrón Traspasos x O.S. Traspasos x Gerenciador Traspaso…" at bounding box center [161, 82] width 322 height 133
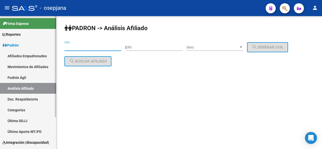
paste input "20-40349633-3"
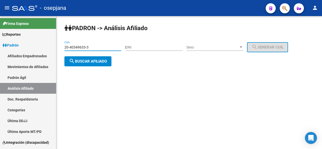
type input "20-40349633-3"
click at [96, 62] on span "search Buscar afiliado" at bounding box center [88, 61] width 38 height 5
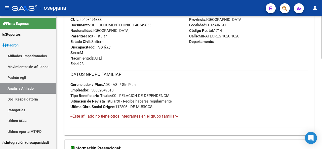
click at [322, 97] on div at bounding box center [321, 106] width 1 height 43
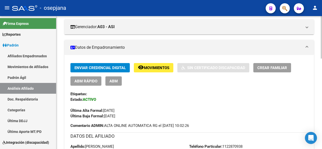
click at [322, 48] on div at bounding box center [321, 82] width 1 height 133
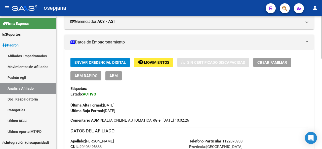
scroll to position [45, 0]
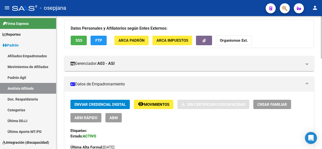
click at [322, 54] on div at bounding box center [321, 51] width 1 height 43
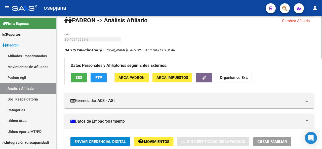
scroll to position [0, 0]
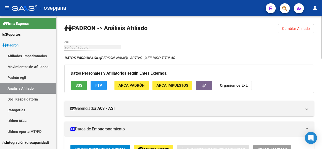
click at [322, 57] on div at bounding box center [321, 37] width 1 height 43
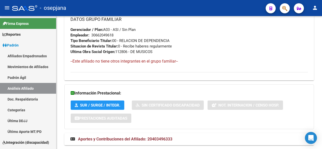
click at [203, 138] on mat-panel-title "Aportes y Contribuciones del Afiliado: 20403496333" at bounding box center [187, 140] width 232 height 6
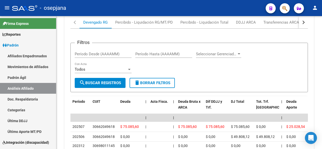
scroll to position [436, 0]
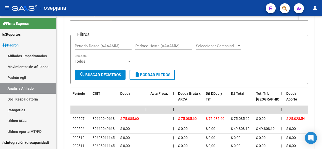
click at [322, 149] on html "menu - osepjana person Firma Express Reportes Padrón Traspasos x O.S. Traspasos…" at bounding box center [161, 74] width 322 height 149
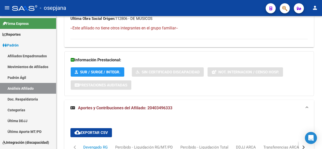
click at [322, 19] on div at bounding box center [321, 82] width 1 height 133
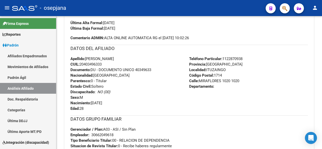
click at [322, 19] on div at bounding box center [321, 82] width 1 height 133
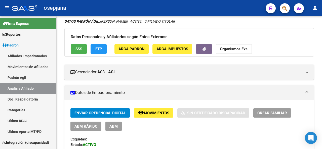
scroll to position [0, 0]
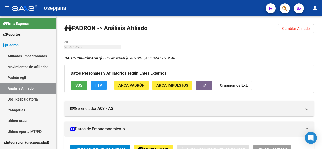
click at [322, 19] on div at bounding box center [321, 82] width 1 height 133
click at [305, 26] on span "Cambiar Afiliado" at bounding box center [296, 28] width 28 height 5
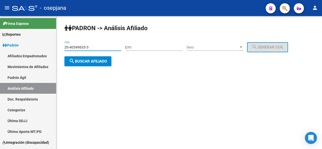
drag, startPoint x: 95, startPoint y: 49, endPoint x: 61, endPoint y: 48, distance: 34.3
click at [61, 48] on div "PADRON -> Análisis Afiliado 20-40349633-3 CUIL | DNI Sexo Sexo search Generar C…" at bounding box center [189, 49] width 266 height 66
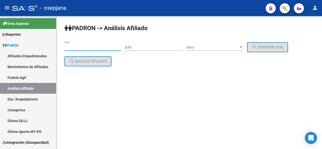
paste input "20-40490315-3"
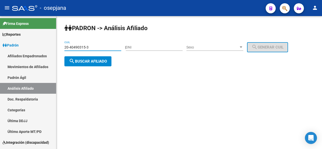
type input "20-40490315-3"
click at [94, 65] on button "search Buscar afiliado" at bounding box center [87, 61] width 47 height 10
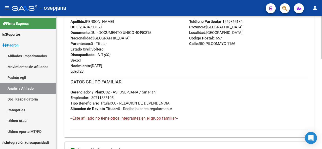
scroll to position [218, 0]
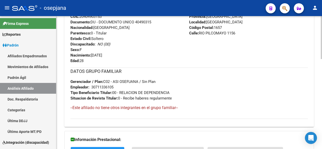
click at [322, 101] on div at bounding box center [321, 108] width 1 height 43
drag, startPoint x: 137, startPoint y: 22, endPoint x: 154, endPoint y: 24, distance: 17.0
click at [156, 23] on div "Apellido: NAHUEL CABRAL LOYOLA CUIL: 20404903153 Documento: DU - DOCUMENTO UNIC…" at bounding box center [130, 35] width 119 height 55
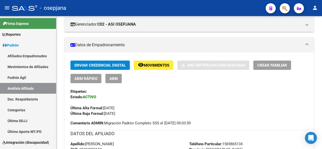
click at [322, 31] on div at bounding box center [321, 82] width 1 height 133
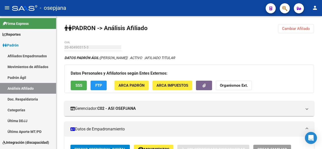
click at [322, 31] on div at bounding box center [321, 82] width 1 height 133
click at [300, 25] on button "Cambiar Afiliado" at bounding box center [296, 28] width 36 height 9
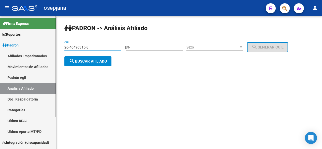
drag, startPoint x: 102, startPoint y: 46, endPoint x: 42, endPoint y: 49, distance: 60.0
click at [42, 49] on mat-sidenav-container "Firma Express Reportes Padrón Traspasos x O.S. Traspasos x Gerenciador Traspaso…" at bounding box center [161, 82] width 322 height 133
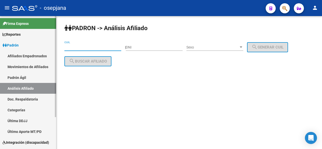
paste input "20-40943654-5"
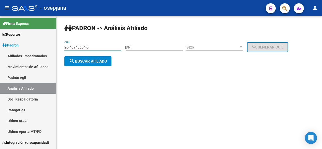
type input "20-40943654-5"
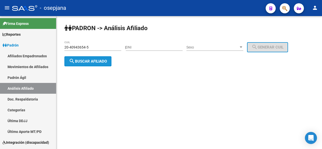
click at [97, 59] on span "search Buscar afiliado" at bounding box center [88, 61] width 38 height 5
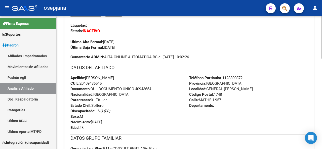
scroll to position [181, 0]
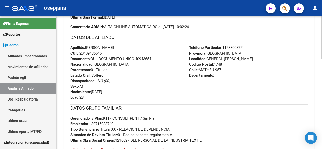
click at [322, 144] on div at bounding box center [321, 82] width 1 height 133
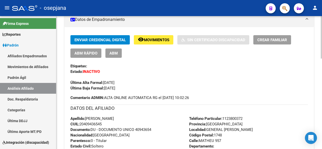
click at [322, 79] on div at bounding box center [321, 72] width 1 height 43
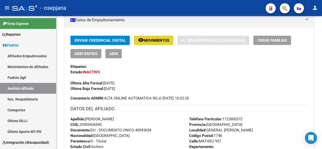
click at [136, 39] on button "remove_red_eye Movimientos" at bounding box center [154, 40] width 40 height 9
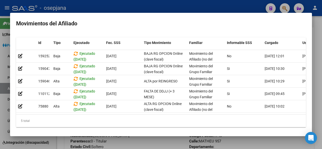
click at [322, 76] on div at bounding box center [161, 74] width 322 height 149
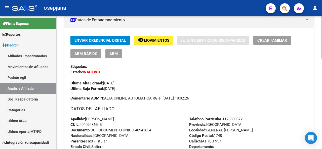
scroll to position [0, 0]
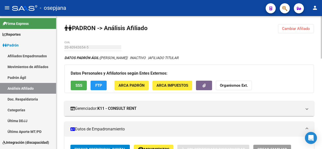
click at [322, 27] on div at bounding box center [321, 82] width 1 height 133
click at [99, 82] on button "FTP" at bounding box center [99, 85] width 16 height 9
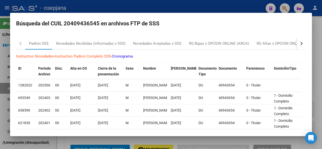
click at [304, 42] on mat-dialog-content "Padrón SSS Novedades Recibidas (informadas x SSS) Novedades Aceptadas x SSS RG …" at bounding box center [161, 81] width 302 height 97
click at [298, 42] on button "button" at bounding box center [301, 44] width 9 height 12
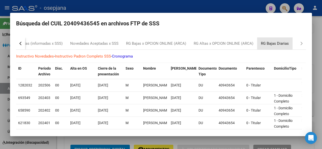
click at [284, 43] on div "RG Bajas Diarias" at bounding box center [275, 44] width 28 height 6
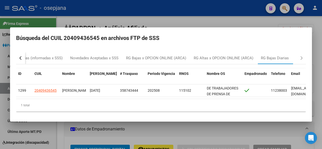
click at [139, 14] on div at bounding box center [161, 74] width 322 height 149
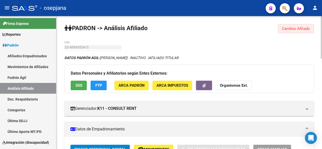
click at [301, 28] on span "Cambiar Afiliado" at bounding box center [296, 28] width 28 height 5
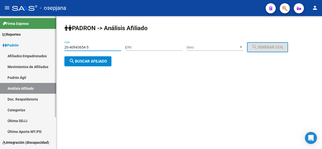
drag, startPoint x: 104, startPoint y: 46, endPoint x: 67, endPoint y: 53, distance: 37.3
click at [40, 44] on mat-sidenav-container "Firma Express Reportes Padrón Traspasos x O.S. Traspasos x Gerenciador Traspaso…" at bounding box center [161, 82] width 322 height 133
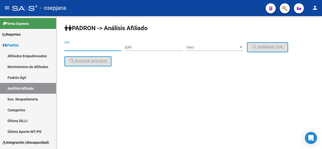
paste input "20-41137969-9"
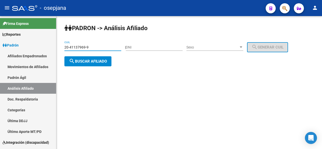
click at [78, 58] on button "search Buscar afiliado" at bounding box center [87, 61] width 47 height 10
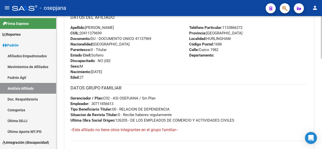
scroll to position [194, 0]
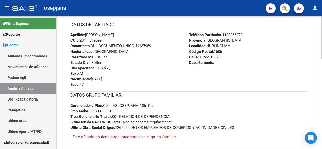
click at [322, 104] on div at bounding box center [321, 99] width 1 height 43
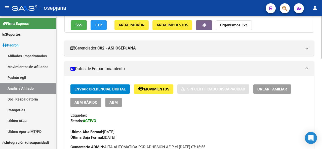
click at [322, 39] on div at bounding box center [321, 82] width 1 height 133
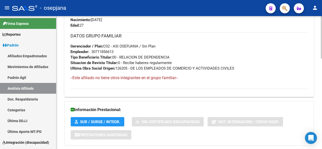
click at [321, 134] on div at bounding box center [321, 118] width 1 height 43
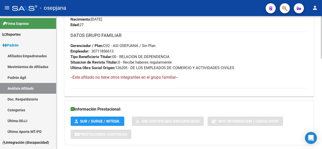
scroll to position [283, 0]
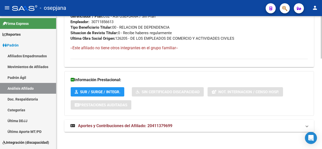
click at [322, 149] on html "menu - osepjana person Firma Express Reportes Padrón Traspasos x O.S. Traspasos…" at bounding box center [161, 74] width 322 height 149
click at [282, 122] on mat-expansion-panel-header "Aportes y Contribuciones del Afiliado: 20411379699" at bounding box center [189, 126] width 250 height 12
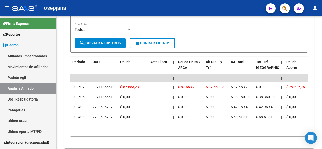
click at [321, 149] on html "menu - osepjana person Firma Express Reportes Padrón Traspasos x O.S. Traspasos…" at bounding box center [161, 74] width 322 height 149
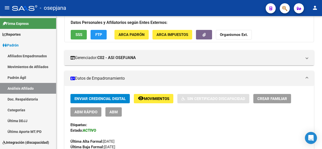
scroll to position [0, 0]
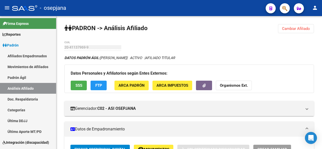
click at [322, 20] on div at bounding box center [321, 30] width 1 height 28
click at [103, 90] on button "FTP" at bounding box center [99, 85] width 16 height 9
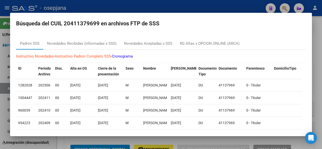
click at [322, 66] on div at bounding box center [161, 74] width 322 height 149
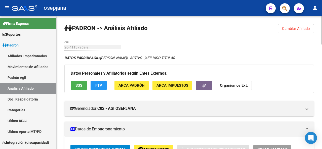
click at [76, 89] on button "SSS" at bounding box center [79, 85] width 16 height 9
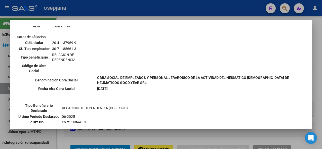
scroll to position [95, 0]
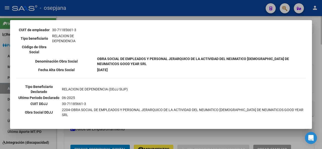
click at [322, 74] on div at bounding box center [161, 74] width 322 height 149
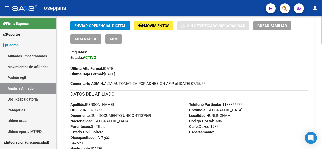
click at [322, 62] on div at bounding box center [321, 57] width 1 height 28
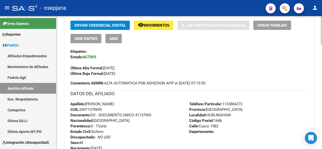
drag, startPoint x: 137, startPoint y: 114, endPoint x: 159, endPoint y: 120, distance: 22.8
click at [159, 120] on div "Apellido: SILVINO SAMUEL RAMOS BARRIOS CUIL: 20411379699 Documento: DU - DOCUME…" at bounding box center [130, 128] width 119 height 55
drag, startPoint x: 137, startPoint y: 115, endPoint x: 157, endPoint y: 115, distance: 19.9
click at [157, 115] on div "Apellido: SILVINO SAMUEL RAMOS BARRIOS CUIL: 20411379699 Documento: DU - DOCUME…" at bounding box center [130, 128] width 119 height 55
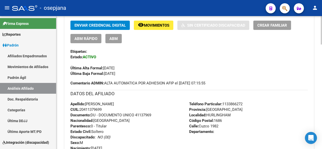
copy span "41137969"
drag, startPoint x: 226, startPoint y: 102, endPoint x: 252, endPoint y: 103, distance: 25.5
click at [252, 103] on div "Teléfono Particular: 1133866272 Provincia: Buenos Aires Localidad: HURLINGHAM C…" at bounding box center [248, 128] width 119 height 55
copy span "1133866272"
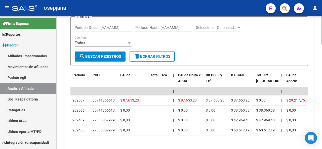
scroll to position [488, 0]
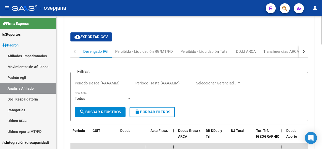
click at [306, 51] on button "button" at bounding box center [303, 52] width 9 height 12
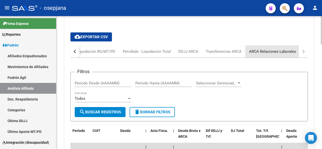
click at [284, 51] on div "ARCA Relaciones Laborales" at bounding box center [272, 52] width 47 height 6
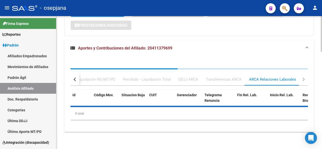
scroll to position [388, 0]
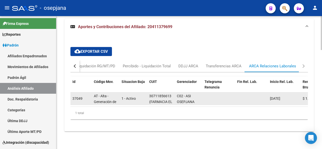
drag, startPoint x: 149, startPoint y: 92, endPoint x: 171, endPoint y: 90, distance: 22.8
click at [171, 93] on datatable-body-cell "30711856613 (FARMACIA EL LEON S.A.)" at bounding box center [161, 99] width 28 height 12
copy div "30711856613"
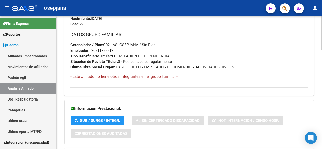
click at [322, 22] on div at bounding box center [321, 82] width 1 height 133
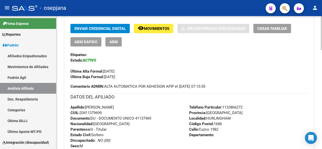
click at [322, 22] on div at bounding box center [321, 82] width 1 height 133
click at [322, 17] on div at bounding box center [321, 82] width 1 height 133
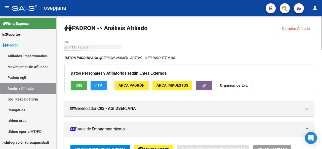
click at [322, 17] on div at bounding box center [321, 33] width 1 height 34
click at [293, 28] on span "Cambiar Afiliado" at bounding box center [296, 28] width 28 height 5
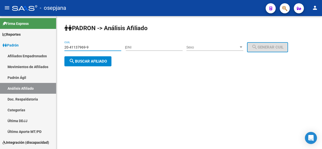
drag, startPoint x: 100, startPoint y: 47, endPoint x: 84, endPoint y: 47, distance: 15.9
click at [84, 47] on input "20-41137969-9" at bounding box center [92, 47] width 57 height 4
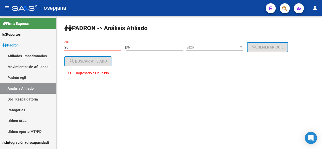
type input "2"
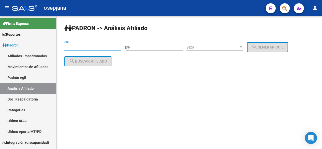
paste input "20-41330614-1"
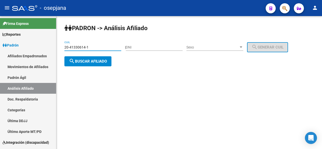
type input "20-41330614-1"
click at [86, 60] on span "search Buscar afiliado" at bounding box center [88, 61] width 38 height 5
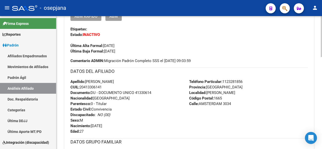
scroll to position [156, 0]
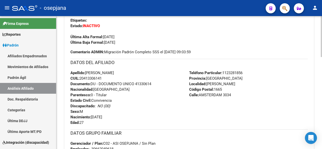
click at [319, 84] on div "PADRON -> Análisis Afiliado Cambiar Afiliado 20-41330614-1 CUIL DATOS PADRÓN ÁG…" at bounding box center [189, 78] width 267 height 434
drag, startPoint x: 319, startPoint y: 84, endPoint x: 318, endPoint y: 70, distance: 13.6
click at [318, 71] on div "PADRON -> Análisis Afiliado Cambiar Afiliado 20-41330614-1 CUIL DATOS PADRÓN ÁG…" at bounding box center [189, 78] width 266 height 434
click at [186, 61] on h3 "DATOS DEL AFILIADO" at bounding box center [190, 62] width 238 height 7
click at [322, 49] on div at bounding box center [321, 82] width 1 height 133
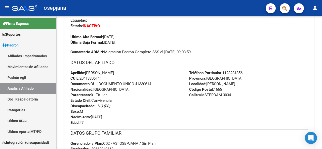
scroll to position [22, 0]
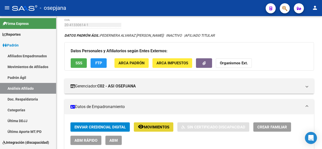
click at [162, 128] on span "Movimientos" at bounding box center [156, 127] width 25 height 5
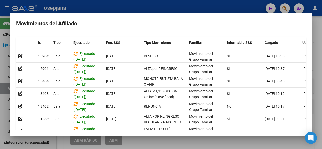
click at [322, 45] on div at bounding box center [161, 74] width 322 height 149
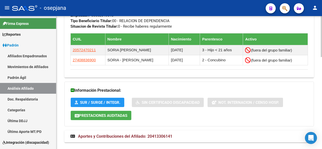
scroll to position [300, 0]
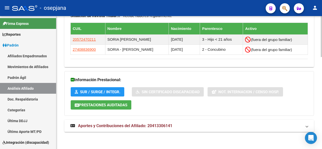
click at [320, 149] on html "menu - osepjana person Firma Express Reportes Padrón Traspasos x O.S. Traspasos…" at bounding box center [161, 74] width 322 height 149
click at [293, 131] on mat-expansion-panel-header "Aportes y Contribuciones del Afiliado: 20413306141" at bounding box center [189, 126] width 250 height 12
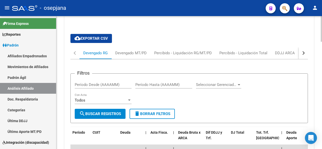
click at [322, 131] on div at bounding box center [321, 82] width 1 height 133
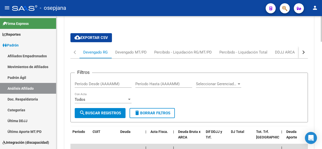
click at [300, 53] on button "button" at bounding box center [303, 52] width 9 height 12
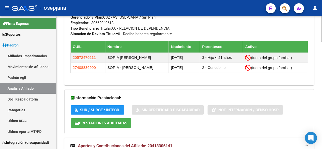
scroll to position [149, 0]
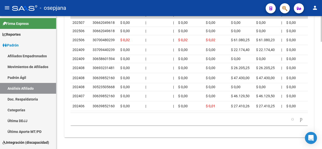
scroll to position [557, 0]
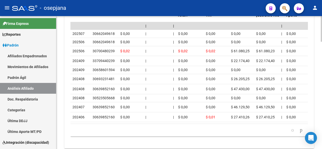
scroll to position [533, 0]
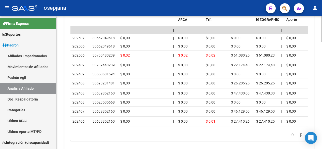
click at [322, 129] on div at bounding box center [321, 132] width 1 height 26
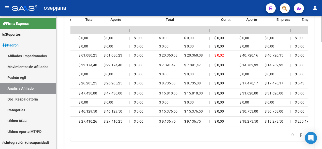
scroll to position [0, 0]
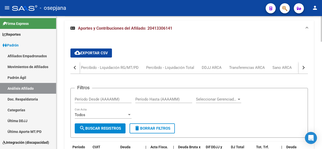
click at [322, 25] on div at bounding box center [321, 82] width 1 height 133
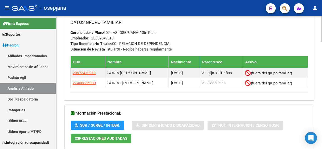
click at [322, 25] on div at bounding box center [321, 82] width 1 height 133
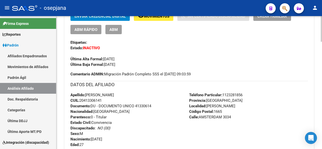
click at [322, 25] on div at bounding box center [321, 82] width 1 height 133
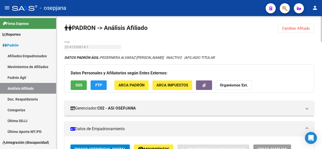
click at [322, 25] on div at bounding box center [321, 29] width 1 height 26
click at [76, 81] on button "SSS" at bounding box center [79, 85] width 16 height 9
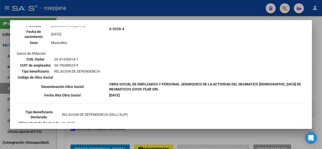
scroll to position [99, 0]
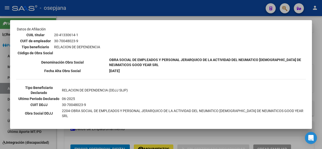
click at [322, 69] on div at bounding box center [161, 74] width 322 height 149
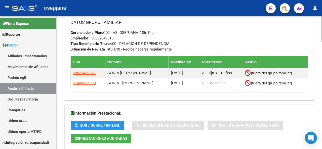
click at [322, 95] on div at bounding box center [321, 82] width 1 height 133
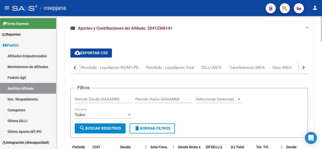
scroll to position [536, 0]
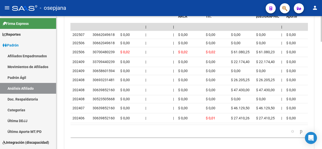
click at [322, 132] on div at bounding box center [321, 133] width 1 height 26
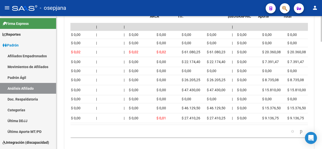
scroll to position [0, 0]
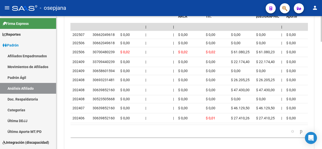
click at [322, 38] on div at bounding box center [321, 82] width 1 height 133
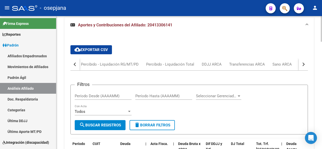
click at [322, 28] on div at bounding box center [321, 82] width 1 height 133
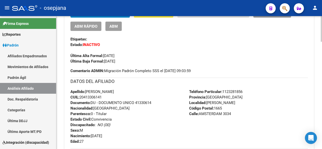
click at [322, 22] on div at bounding box center [321, 82] width 1 height 133
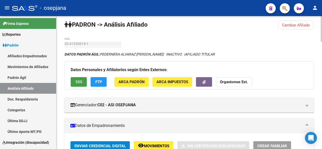
click at [78, 82] on span "SSS" at bounding box center [79, 82] width 7 height 5
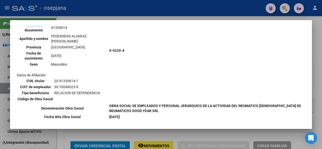
scroll to position [4, 0]
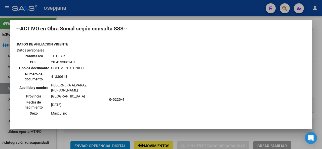
click at [322, 43] on div at bounding box center [161, 74] width 322 height 149
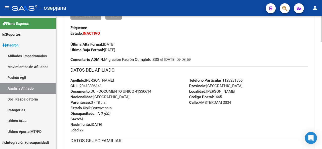
scroll to position [94, 0]
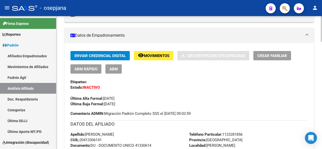
click at [322, 51] on div at bounding box center [321, 47] width 1 height 26
click at [171, 58] on button "remove_red_eye Movimientos" at bounding box center [154, 55] width 40 height 9
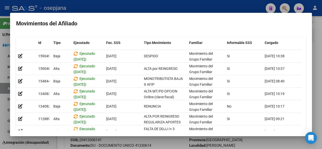
drag, startPoint x: 307, startPoint y: 54, endPoint x: 305, endPoint y: 123, distance: 69.0
click at [305, 123] on mat-dialog-content "Id Tipo Ejecutado Fec. SSS Tipo Movimiento Familiar Informable SSS Cargado Usua…" at bounding box center [161, 81] width 302 height 97
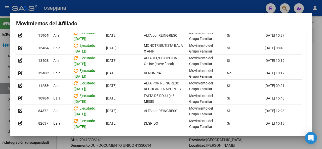
scroll to position [67, 0]
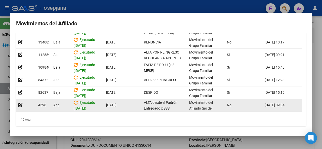
drag, startPoint x: 255, startPoint y: 109, endPoint x: 287, endPoint y: 106, distance: 32.4
click at [287, 106] on datatable-body "159049 Baja Ejecutado (06/08/2025) 01/07/2025 DESPIDO Movimiento del Grupo Fami…" at bounding box center [159, 50] width 286 height 128
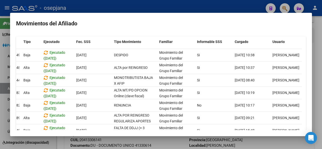
scroll to position [0, 0]
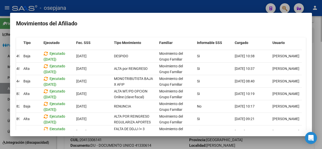
click at [322, 42] on div at bounding box center [161, 74] width 322 height 149
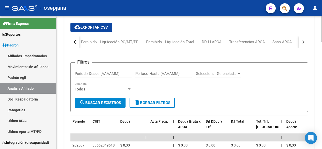
scroll to position [424, 0]
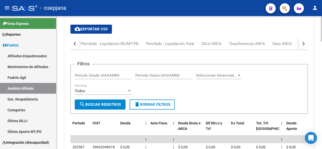
click at [322, 105] on div at bounding box center [321, 111] width 1 height 26
click at [304, 43] on div "button" at bounding box center [303, 44] width 4 height 4
click at [279, 43] on div "ARCA Relaciones Laborales" at bounding box center [272, 44] width 47 height 6
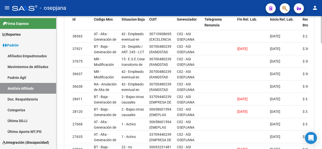
scroll to position [465, 0]
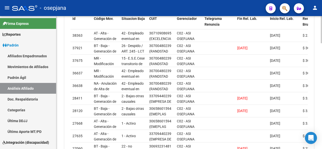
click at [322, 123] on div at bounding box center [321, 125] width 1 height 27
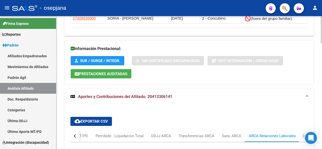
click at [322, 19] on div at bounding box center [321, 82] width 1 height 133
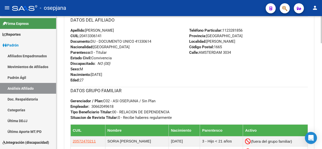
click at [322, 19] on div at bounding box center [321, 82] width 1 height 133
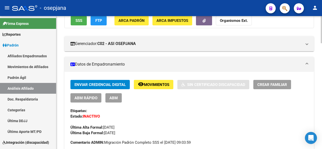
click at [322, 19] on div at bounding box center [321, 82] width 1 height 133
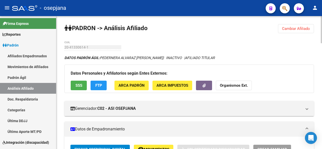
click at [322, 19] on div at bounding box center [321, 82] width 1 height 133
click at [298, 28] on span "Cambiar Afiliado" at bounding box center [296, 28] width 28 height 5
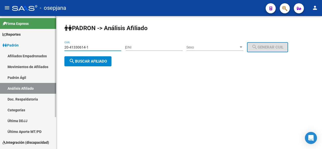
drag, startPoint x: 92, startPoint y: 46, endPoint x: 41, endPoint y: 47, distance: 51.4
click at [38, 46] on mat-sidenav-container "Firma Express Reportes Padrón Traspasos x O.S. Traspasos x Gerenciador Traspaso…" at bounding box center [161, 82] width 322 height 133
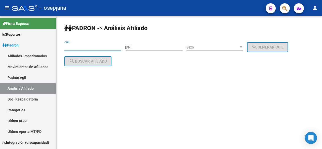
paste input "20-41516157-4"
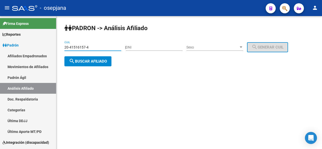
type input "20-41516157-4"
click at [77, 63] on span "search Buscar afiliado" at bounding box center [88, 61] width 38 height 5
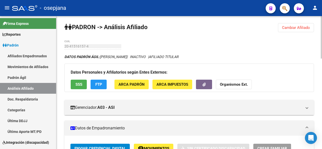
scroll to position [1, 0]
click at [321, 70] on div at bounding box center [321, 82] width 1 height 133
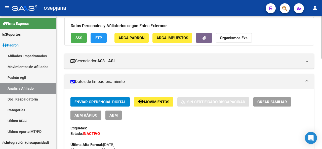
scroll to position [81, 0]
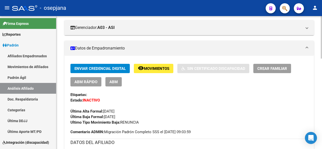
click at [322, 64] on div at bounding box center [321, 63] width 1 height 43
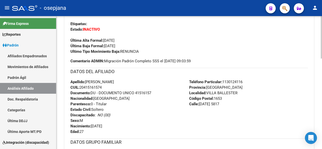
click at [320, 97] on div "PADRON -> Análisis Afiliado Cambiar Afiliado 20-41516157-4 CUIL DATOS PADRÓN ÁG…" at bounding box center [189, 72] width 267 height 417
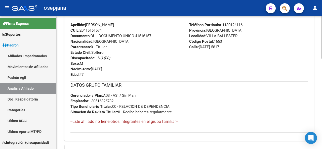
scroll to position [283, 0]
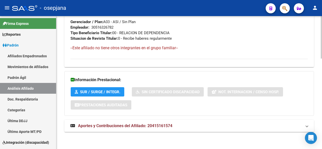
click at [322, 140] on div at bounding box center [321, 128] width 1 height 43
click at [281, 127] on mat-panel-title "Aportes y Contribuciones del Afiliado: 20415161574" at bounding box center [187, 126] width 232 height 6
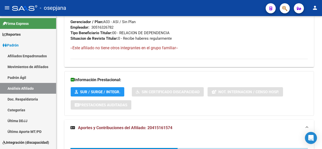
click at [320, 109] on div "PADRON -> Análisis Afiliado Cambiar Afiliado 20-41516157-4 CUIL DATOS PADRÓN ÁG…" at bounding box center [189, 14] width 266 height 562
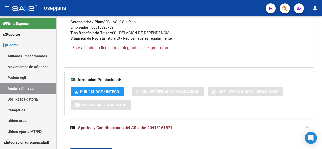
scroll to position [545, 0]
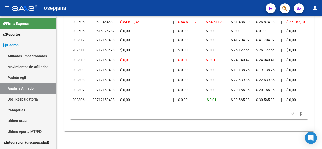
click at [322, 148] on div at bounding box center [321, 136] width 1 height 26
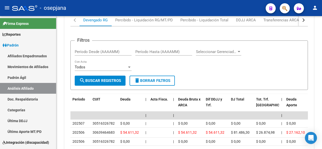
scroll to position [430, 0]
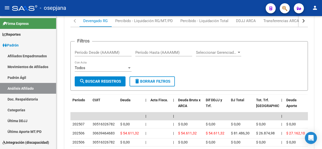
click at [322, 110] on div at bounding box center [321, 114] width 1 height 26
click at [305, 21] on button "button" at bounding box center [303, 21] width 9 height 12
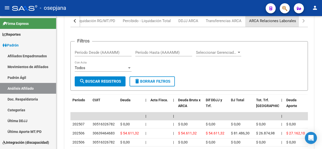
click at [292, 24] on div "ARCA Relaciones Laborales" at bounding box center [272, 21] width 55 height 12
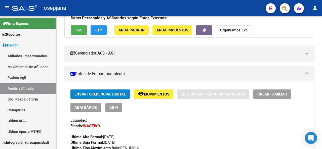
click at [322, 48] on div at bounding box center [321, 44] width 1 height 30
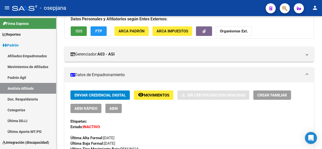
click at [78, 28] on button "SSS" at bounding box center [79, 30] width 16 height 9
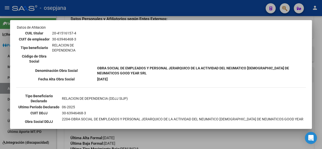
scroll to position [125, 0]
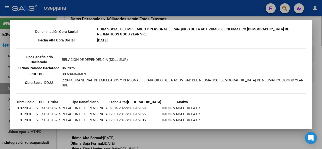
click at [322, 78] on div at bounding box center [161, 74] width 322 height 149
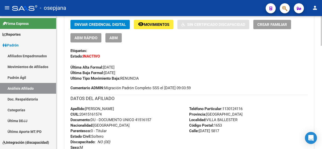
click at [322, 63] on div at bounding box center [321, 59] width 1 height 30
click at [163, 29] on button "remove_red_eye Movimientos" at bounding box center [154, 24] width 40 height 9
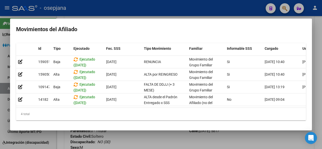
click at [157, 144] on div at bounding box center [161, 74] width 322 height 149
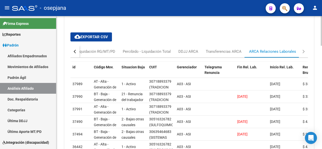
scroll to position [400, 0]
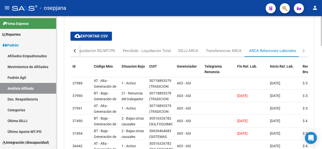
click at [76, 50] on div "button" at bounding box center [76, 51] width 4 height 4
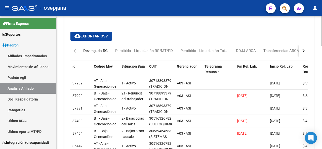
click at [91, 48] on div "Devengado RG" at bounding box center [95, 51] width 24 height 6
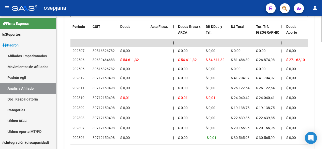
scroll to position [528, 0]
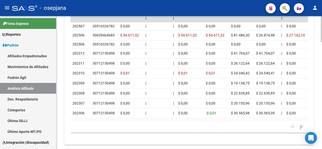
click at [322, 131] on div at bounding box center [321, 134] width 1 height 26
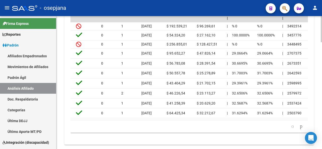
scroll to position [0, 0]
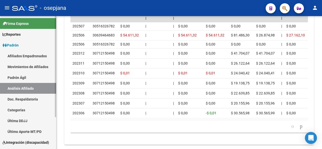
click at [0, 107] on link "Categorías" at bounding box center [28, 110] width 56 height 11
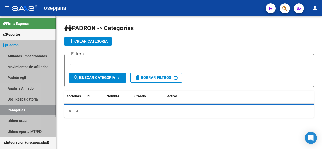
click at [0, 107] on link "Categorías" at bounding box center [28, 110] width 56 height 11
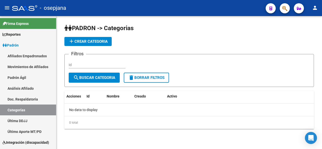
click at [322, 73] on div "PADRON -> Categorias add Crear Categoria Filtros Id search Buscar Categoria del…" at bounding box center [189, 80] width 266 height 129
click at [322, 38] on div "PADRON -> Categorias add Crear Categoria Filtros Id search Buscar Categoria del…" at bounding box center [189, 80] width 266 height 129
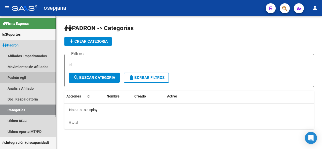
click at [14, 75] on link "Padrón Ágil" at bounding box center [28, 77] width 56 height 11
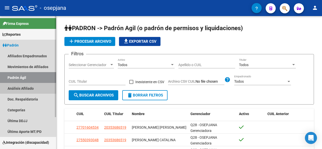
click at [26, 87] on link "Análisis Afiliado" at bounding box center [28, 88] width 56 height 11
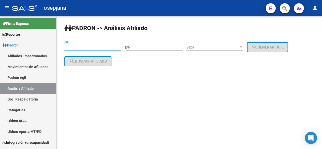
click at [71, 46] on input "CUIL" at bounding box center [92, 47] width 57 height 4
paste input "41-516157"
type input "41-516157"
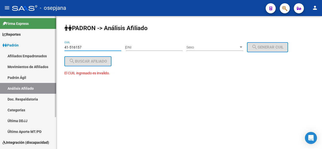
drag, startPoint x: 89, startPoint y: 46, endPoint x: 0, endPoint y: 43, distance: 88.7
click at [0, 43] on mat-sidenav-container "Firma Express Reportes Padrón Traspasos x O.S. Traspasos x Gerenciador Traspaso…" at bounding box center [161, 82] width 322 height 133
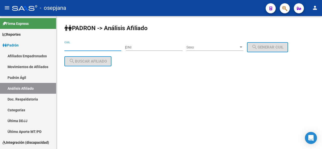
paste input "20-41516157-4"
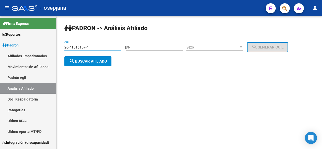
type input "20-41516157-4"
click at [96, 55] on div "20-41516157-4 CUIL" at bounding box center [92, 48] width 57 height 14
click at [91, 64] on button "search Buscar afiliado" at bounding box center [87, 61] width 47 height 10
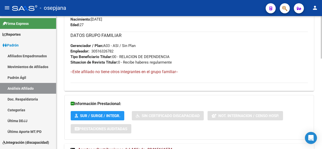
scroll to position [266, 0]
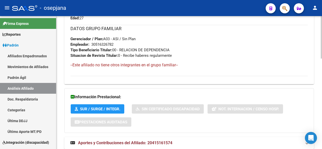
click at [322, 117] on div at bounding box center [321, 122] width 1 height 43
click at [171, 138] on mat-expansion-panel-header "Aportes y Contribuciones del Afiliado: 20415161574" at bounding box center [189, 143] width 250 height 12
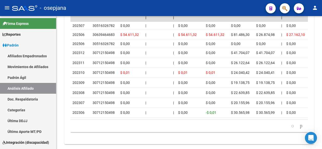
scroll to position [516, 0]
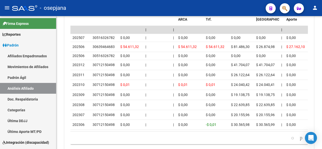
click at [321, 122] on div at bounding box center [321, 131] width 1 height 26
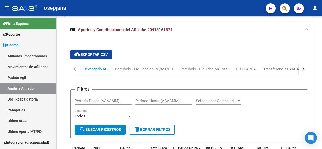
scroll to position [376, 0]
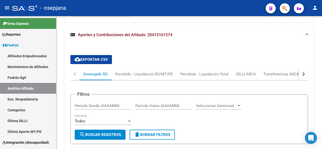
click at [322, 99] on div at bounding box center [321, 104] width 1 height 26
click at [306, 74] on button "button" at bounding box center [303, 74] width 9 height 12
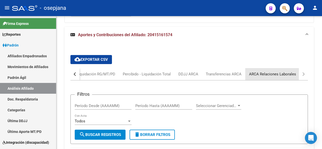
click at [287, 74] on div "ARCA Relaciones Laborales" at bounding box center [272, 75] width 47 height 6
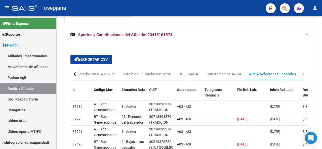
scroll to position [388, 0]
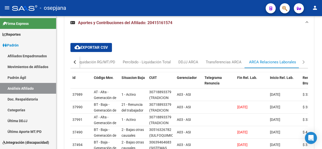
click at [322, 104] on div at bounding box center [321, 118] width 1 height 30
click at [73, 62] on button "button" at bounding box center [75, 62] width 9 height 12
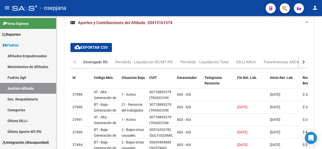
click at [99, 62] on div "Devengado RG" at bounding box center [95, 62] width 24 height 6
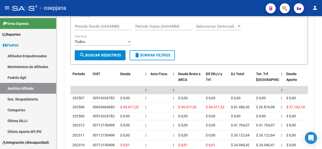
scroll to position [504, 0]
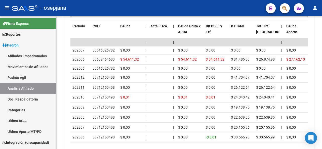
click at [322, 131] on div at bounding box center [321, 129] width 1 height 26
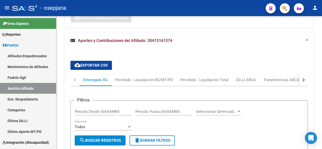
click at [322, 108] on div at bounding box center [321, 82] width 1 height 133
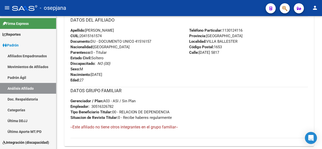
scroll to position [0, 0]
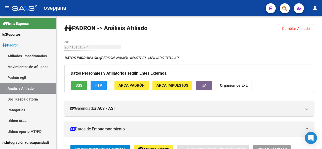
click at [322, 19] on div at bounding box center [321, 29] width 1 height 26
click at [102, 86] on button "FTP" at bounding box center [99, 85] width 16 height 9
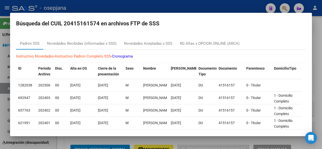
click at [322, 62] on div at bounding box center [161, 74] width 322 height 149
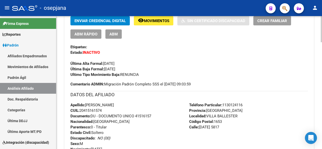
scroll to position [128, 0]
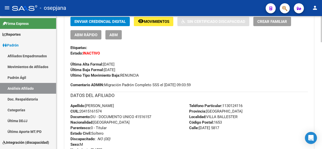
click at [322, 54] on div at bounding box center [321, 55] width 1 height 26
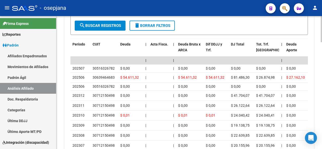
scroll to position [450, 0]
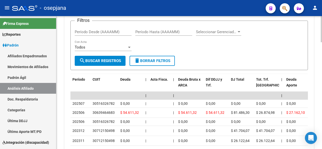
click at [322, 117] on div at bounding box center [321, 118] width 1 height 26
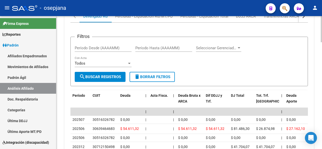
click at [322, 113] on div at bounding box center [321, 115] width 1 height 26
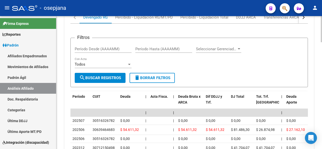
click at [304, 20] on button "button" at bounding box center [303, 17] width 9 height 12
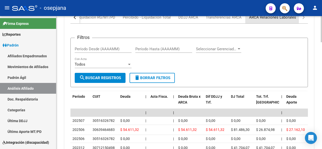
click at [292, 20] on div "ARCA Relaciones Laborales" at bounding box center [272, 17] width 55 height 12
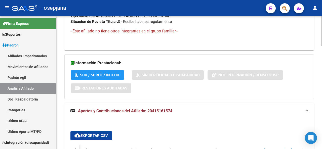
click at [322, 43] on div at bounding box center [321, 82] width 1 height 133
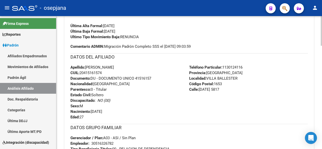
click at [322, 43] on div at bounding box center [321, 82] width 1 height 133
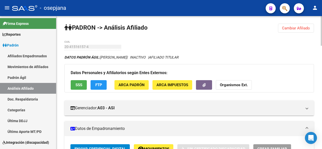
scroll to position [0, 0]
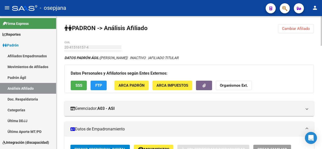
click at [322, 17] on div at bounding box center [321, 31] width 1 height 30
click at [289, 26] on span "Cambiar Afiliado" at bounding box center [296, 28] width 28 height 5
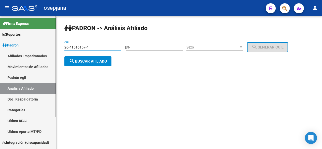
drag, startPoint x: 102, startPoint y: 47, endPoint x: 10, endPoint y: 46, distance: 92.2
click at [10, 46] on mat-sidenav-container "Firma Express Reportes Padrón Traspasos x O.S. Traspasos x Gerenciador Traspaso…" at bounding box center [161, 82] width 322 height 133
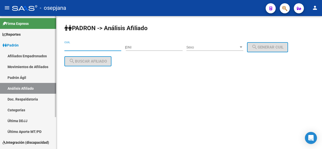
paste input "20-41573000-5"
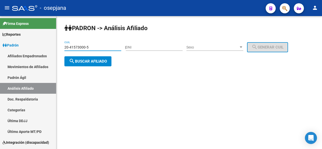
type input "20-41573000-5"
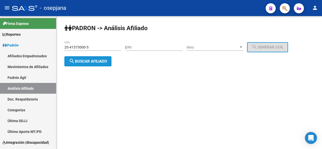
click at [104, 58] on button "search Buscar afiliado" at bounding box center [87, 61] width 47 height 10
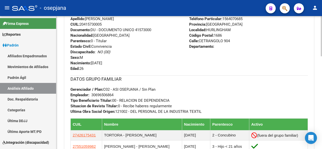
scroll to position [224, 0]
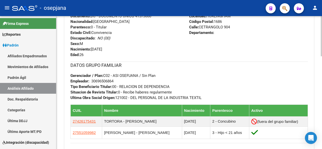
click at [319, 149] on html "menu - osepjana person Firma Express Reportes Padrón Traspasos x O.S. Traspasos…" at bounding box center [161, 74] width 322 height 149
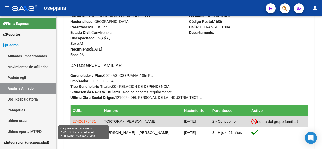
click at [93, 121] on span "27426175431" at bounding box center [84, 121] width 23 height 4
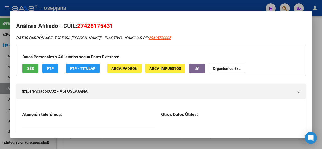
click at [87, 121] on div "Análisis Afiliado - CUIL: 27426175431 DATOS PADRÓN ÁGIL: TORTORA DAIANA MICAELA…" at bounding box center [161, 74] width 302 height 127
click at [82, 122] on div "Análisis Afiliado - CUIL: 27426175431 DATOS PADRÓN ÁGIL: TORTORA DAIANA MICAELA…" at bounding box center [161, 74] width 302 height 127
click at [83, 122] on div "Análisis Afiliado - CUIL: 27426175431 DATOS PADRÓN ÁGIL: TORTORA DAIANA MICAELA…" at bounding box center [161, 74] width 302 height 127
click at [322, 103] on div at bounding box center [161, 74] width 322 height 149
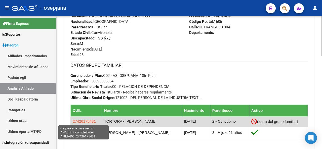
click at [85, 121] on span "27426175431" at bounding box center [84, 121] width 23 height 4
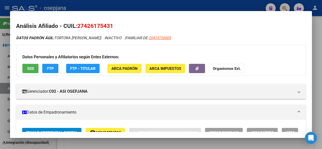
click at [28, 64] on button "SSS" at bounding box center [30, 68] width 16 height 9
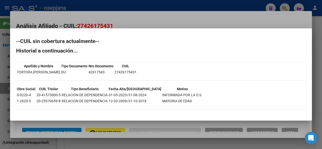
click at [238, 40] on h2 "--CUIL sin cobertura actualmente--" at bounding box center [161, 41] width 290 height 5
click at [322, 38] on div at bounding box center [161, 74] width 322 height 149
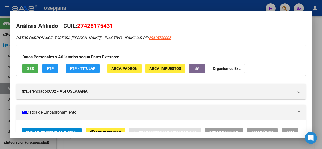
click at [111, 128] on button "remove_red_eye Movimientos" at bounding box center [106, 132] width 40 height 9
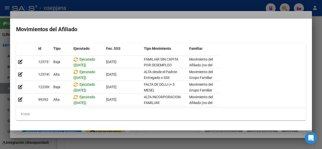
click at [113, 130] on mat-dialog-container "Movimientos del Afiliado Id Tipo Ejecutado Fec. SSS Tipo Movimiento Familiar In…" at bounding box center [161, 75] width 302 height 112
click at [322, 63] on div at bounding box center [161, 74] width 322 height 149
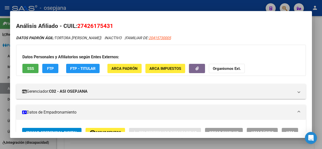
scroll to position [5, 0]
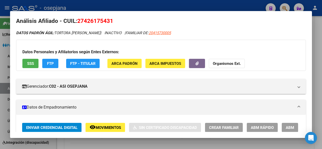
click at [150, 5] on div at bounding box center [161, 74] width 322 height 149
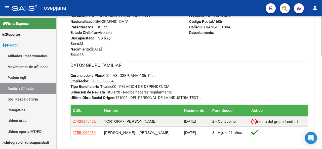
scroll to position [215, 0]
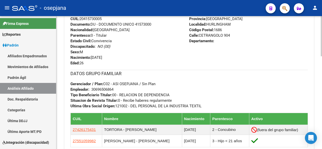
click at [322, 96] on div at bounding box center [321, 101] width 1 height 40
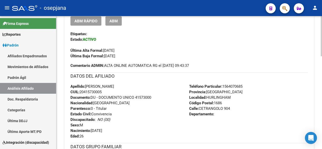
scroll to position [25, 0]
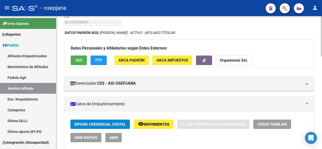
click at [322, 29] on div at bounding box center [321, 44] width 1 height 40
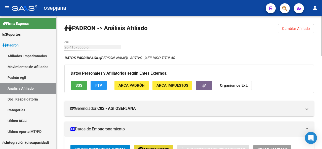
click at [161, 147] on button "remove_red_eye Movimientos" at bounding box center [154, 149] width 40 height 9
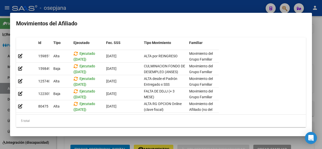
click at [322, 17] on div at bounding box center [161, 74] width 322 height 149
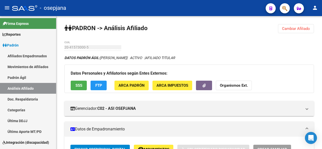
scroll to position [5, 0]
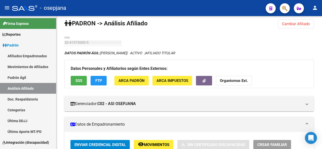
click at [321, 8] on mat-toolbar "menu - osepjana person" at bounding box center [161, 8] width 322 height 16
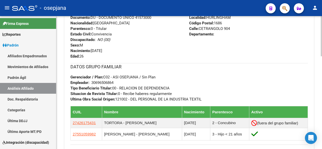
scroll to position [223, 0]
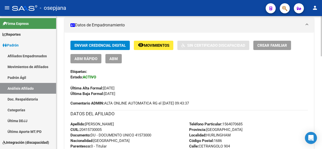
click at [322, 55] on div at bounding box center [321, 68] width 1 height 40
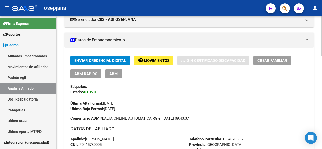
click at [322, 25] on div at bounding box center [321, 82] width 1 height 133
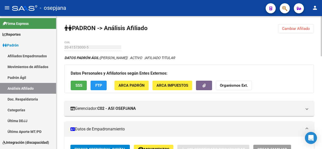
click at [322, 25] on div at bounding box center [321, 36] width 1 height 40
click at [294, 30] on span "Cambiar Afiliado" at bounding box center [296, 28] width 28 height 5
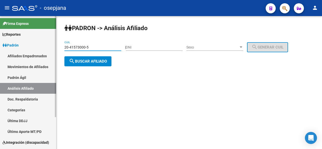
drag, startPoint x: 96, startPoint y: 48, endPoint x: 0, endPoint y: 53, distance: 95.8
click at [0, 53] on mat-sidenav-container "Firma Express Reportes Padrón Traspasos x O.S. Traspasos x Gerenciador Traspaso…" at bounding box center [161, 82] width 322 height 133
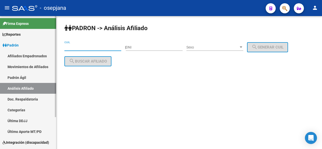
paste input "20-41589480-6"
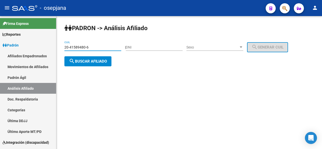
type input "20-41589480-6"
click at [94, 60] on span "search Buscar afiliado" at bounding box center [88, 61] width 38 height 5
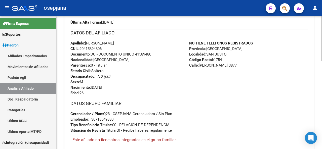
click at [313, 125] on div "PADRON -> Análisis Afiliado Cambiar Afiliado 20-41589480-6 CUIL DATOS PADRÓN ÁG…" at bounding box center [189, 44] width 267 height 396
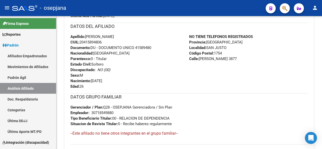
click at [321, 20] on div at bounding box center [321, 82] width 1 height 133
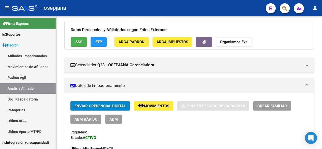
scroll to position [0, 0]
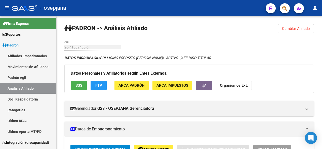
click at [321, 20] on div at bounding box center [321, 82] width 1 height 133
click at [292, 29] on span "Cambiar Afiliado" at bounding box center [296, 28] width 28 height 5
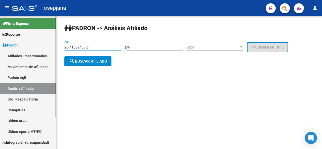
drag, startPoint x: 90, startPoint y: 48, endPoint x: 24, endPoint y: 46, distance: 66.3
click at [24, 46] on mat-sidenav-container "Firma Express Reportes Padrón Traspasos x O.S. Traspasos x Gerenciador Traspaso…" at bounding box center [161, 82] width 322 height 133
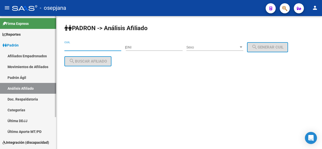
paste input "20-42457428-8"
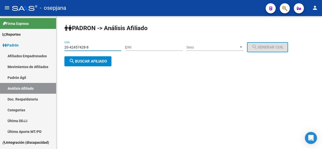
type input "20-42457428-8"
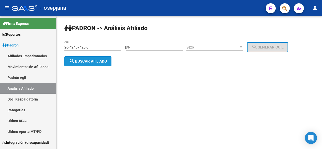
click at [93, 63] on span "search Buscar afiliado" at bounding box center [88, 61] width 38 height 5
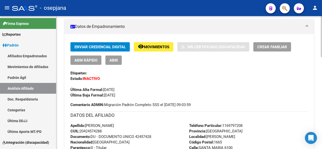
click at [322, 50] on div at bounding box center [321, 68] width 1 height 41
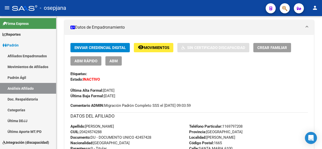
click at [160, 49] on span "Movimientos" at bounding box center [156, 48] width 25 height 5
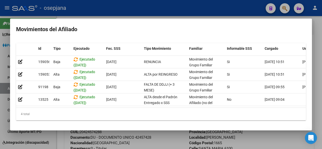
click at [322, 57] on div at bounding box center [161, 74] width 322 height 149
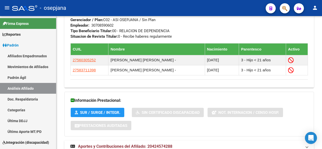
scroll to position [300, 0]
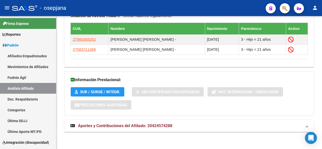
click at [321, 135] on div at bounding box center [321, 128] width 1 height 41
click at [296, 127] on mat-panel-title "Aportes y Contribuciones del Afiliado: 20424574288" at bounding box center [187, 126] width 232 height 6
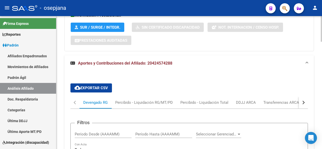
scroll to position [385, 0]
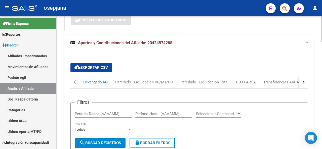
click at [322, 120] on div at bounding box center [321, 82] width 1 height 133
click at [303, 79] on button "button" at bounding box center [303, 82] width 9 height 12
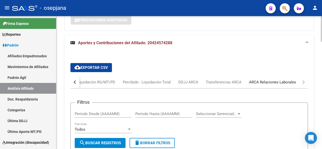
click at [287, 81] on div "ARCA Relaciones Laborales" at bounding box center [272, 83] width 47 height 6
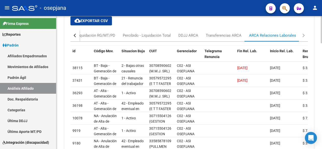
scroll to position [436, 0]
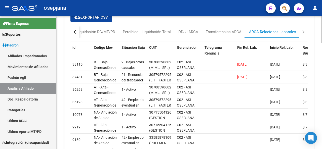
click at [322, 119] on div at bounding box center [321, 119] width 1 height 27
click at [322, 27] on div at bounding box center [321, 82] width 1 height 133
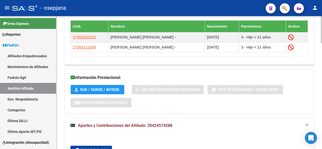
click at [322, 20] on div at bounding box center [321, 82] width 1 height 133
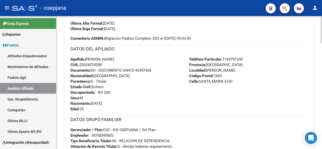
scroll to position [36, 0]
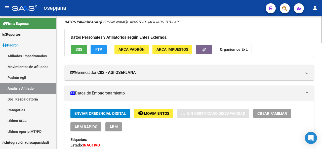
click at [322, 20] on div at bounding box center [321, 82] width 1 height 133
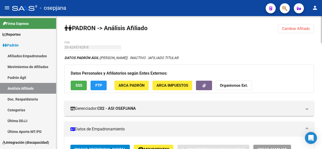
click at [307, 28] on span "Cambiar Afiliado" at bounding box center [296, 28] width 28 height 5
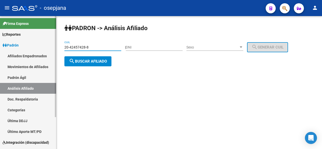
drag, startPoint x: 101, startPoint y: 47, endPoint x: 3, endPoint y: 47, distance: 98.5
click at [0, 46] on mat-sidenav-container "Firma Express Reportes Padrón Traspasos x O.S. Traspasos x Gerenciador Traspaso…" at bounding box center [161, 82] width 322 height 133
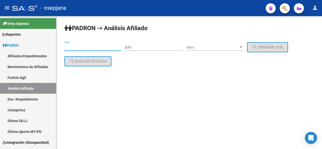
paste input "20-42495603-2"
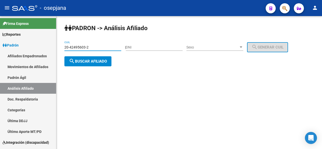
type input "20-42495603-2"
click at [99, 55] on div "20-42495603-2 CUIL" at bounding box center [92, 48] width 57 height 14
click at [98, 57] on button "search Buscar afiliado" at bounding box center [87, 61] width 47 height 10
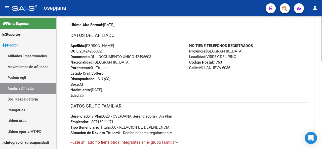
click at [322, 91] on div at bounding box center [321, 95] width 1 height 45
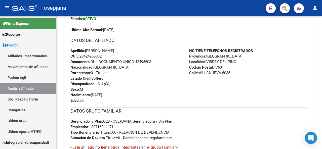
drag, startPoint x: 136, startPoint y: 62, endPoint x: 157, endPoint y: 61, distance: 20.5
click at [157, 61] on div "Apellido: ELIAS DANIEL ARAYA CUIL: 20424956032 Documento: DU - DOCUMENTO UNICO …" at bounding box center [130, 75] width 119 height 55
copy span "42495603"
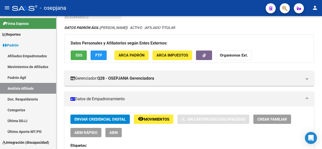
scroll to position [10, 0]
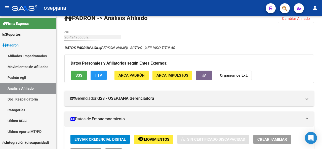
click at [322, 37] on div at bounding box center [321, 41] width 1 height 45
click at [74, 72] on button "SSS" at bounding box center [79, 75] width 16 height 9
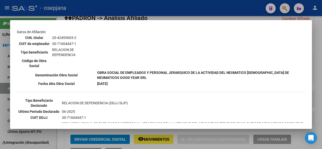
scroll to position [90, 0]
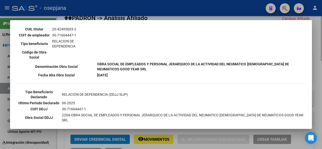
click at [322, 121] on div at bounding box center [161, 74] width 322 height 149
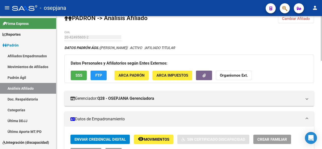
click at [105, 76] on button "FTP" at bounding box center [99, 75] width 16 height 9
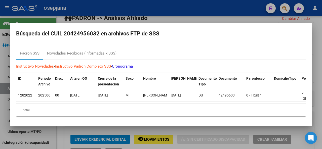
click at [322, 52] on div at bounding box center [161, 74] width 322 height 149
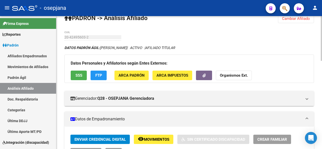
click at [80, 75] on span "SSS" at bounding box center [79, 76] width 7 height 5
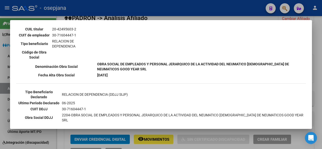
drag, startPoint x: 313, startPoint y: 100, endPoint x: 311, endPoint y: 116, distance: 16.0
click at [311, 116] on div "--ACTIVO en Obra Social según consulta SSS-- DATOS DE AFILIACION VIGENTE Datos …" at bounding box center [161, 74] width 322 height 149
click at [286, 100] on td "06-2025" at bounding box center [184, 103] width 244 height 6
click at [322, 76] on div at bounding box center [161, 74] width 322 height 149
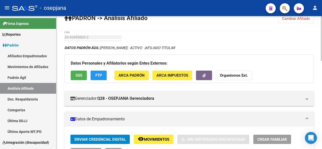
drag, startPoint x: 321, startPoint y: 87, endPoint x: 322, endPoint y: 74, distance: 13.2
drag, startPoint x: 321, startPoint y: 63, endPoint x: 321, endPoint y: 84, distance: 20.9
drag, startPoint x: 320, startPoint y: 44, endPoint x: 292, endPoint y: 40, distance: 28.6
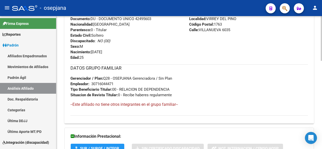
scroll to position [262, 0]
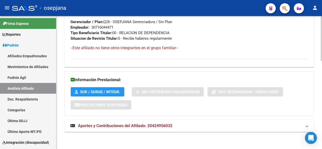
click at [316, 149] on html "menu - osepjana person Firma Express Reportes Padrón Traspasos x O.S. Traspasos…" at bounding box center [161, 74] width 322 height 149
click at [268, 125] on mat-panel-title "Aportes y Contribuciones del Afiliado: 20424956032" at bounding box center [187, 126] width 232 height 6
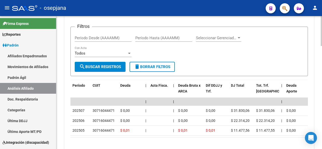
scroll to position [458, 0]
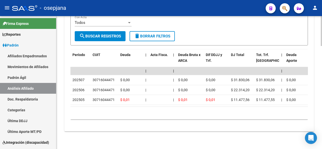
click at [322, 149] on html "menu - osepjana person Firma Express Reportes Padrón Traspasos x O.S. Traspasos…" at bounding box center [161, 74] width 322 height 149
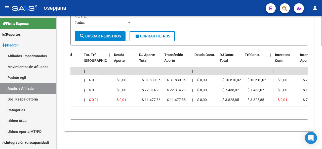
scroll to position [0, 0]
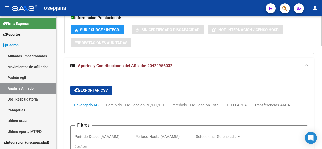
click at [322, 25] on div at bounding box center [321, 82] width 1 height 133
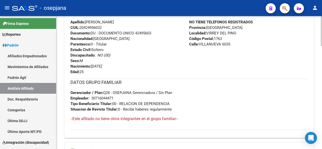
click at [322, 25] on div at bounding box center [321, 82] width 1 height 133
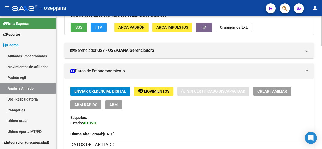
click at [322, 25] on div at bounding box center [321, 82] width 1 height 133
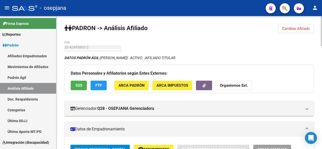
click at [322, 25] on div at bounding box center [321, 31] width 1 height 30
